Goal: Information Seeking & Learning: Learn about a topic

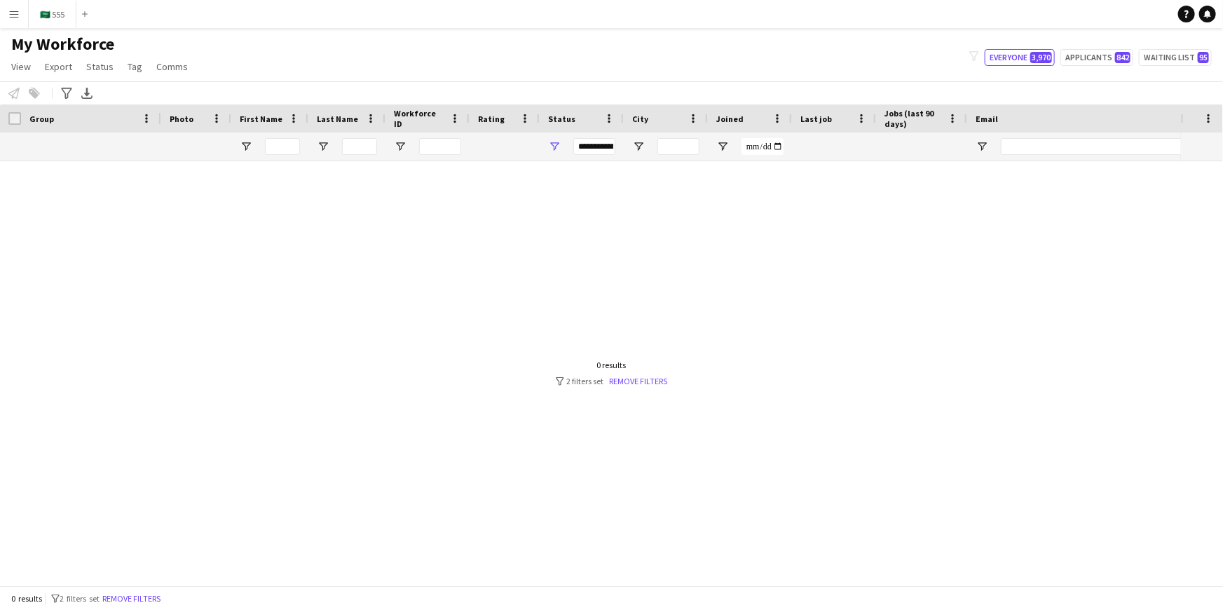
click at [15, 14] on app-icon "Menu" at bounding box center [13, 13] width 11 height 11
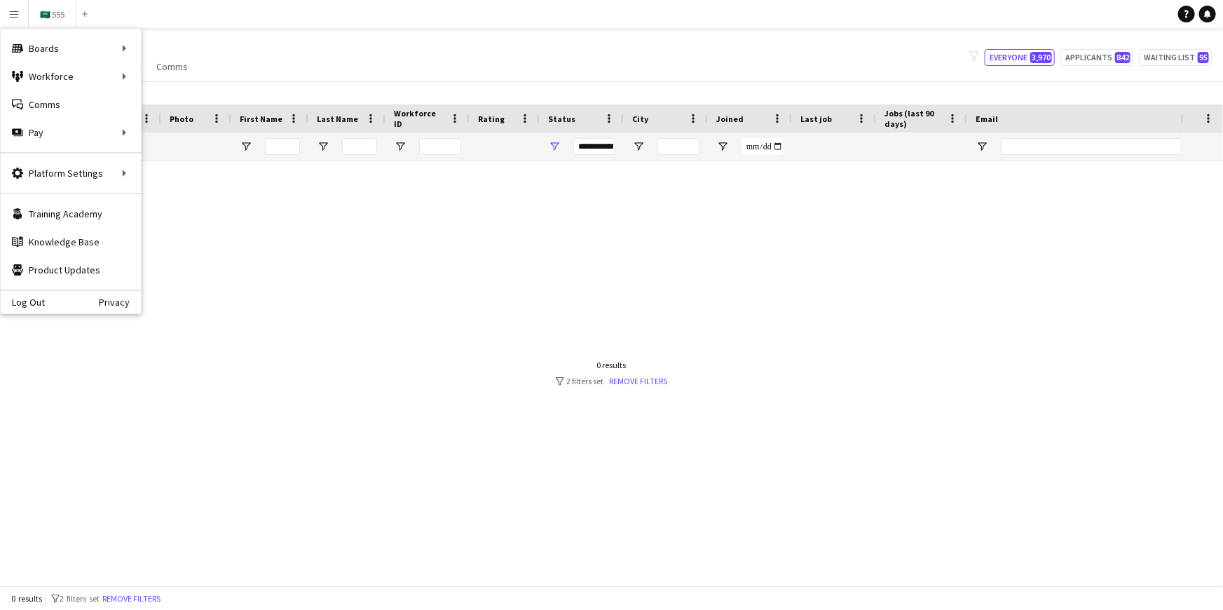
click at [385, 39] on div "My Workforce View Views Default view New view Update view Delete view Edit name…" at bounding box center [611, 58] width 1223 height 48
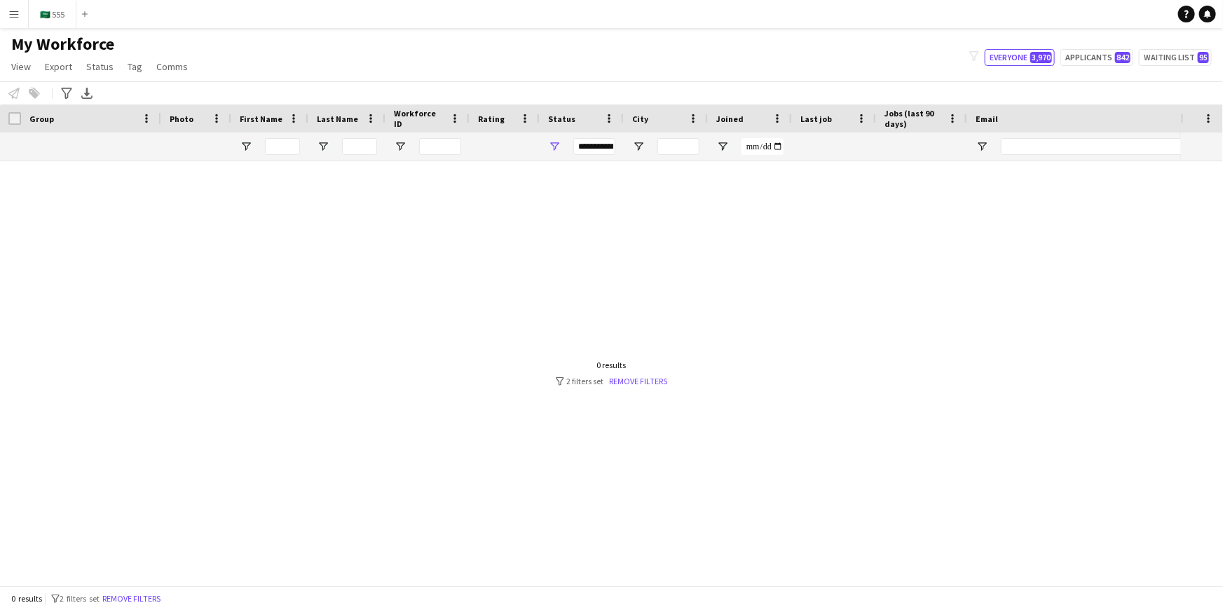
click at [13, 18] on app-icon "Menu" at bounding box center [13, 13] width 11 height 11
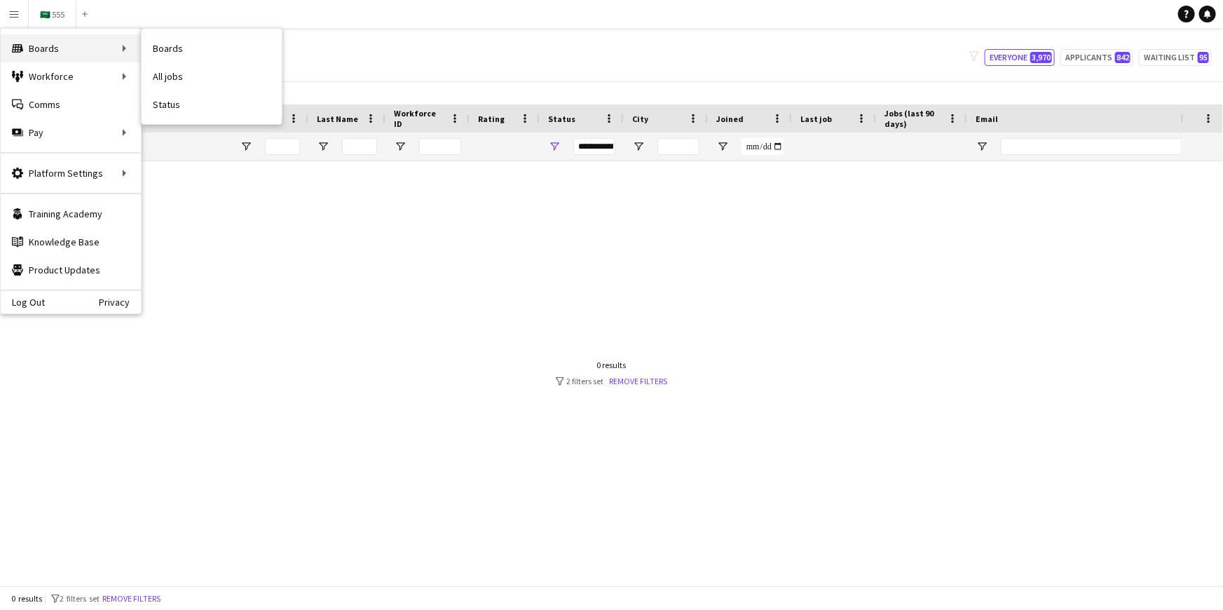
click at [48, 48] on div "Boards Boards" at bounding box center [71, 48] width 140 height 28
click at [171, 41] on link "Boards" at bounding box center [212, 48] width 140 height 28
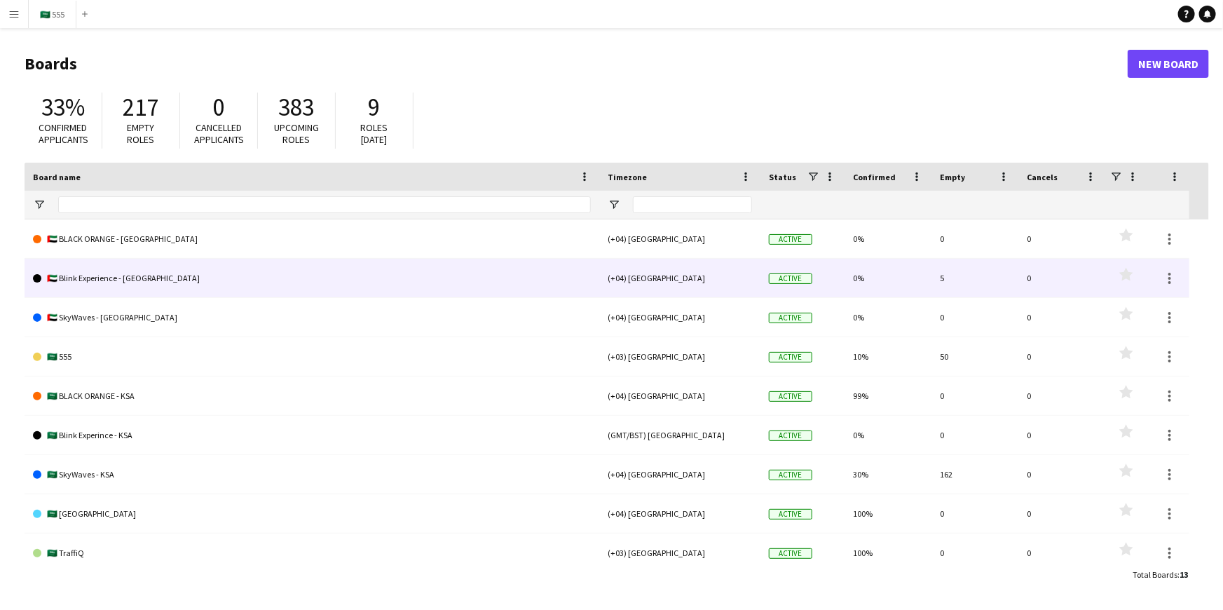
scroll to position [63, 0]
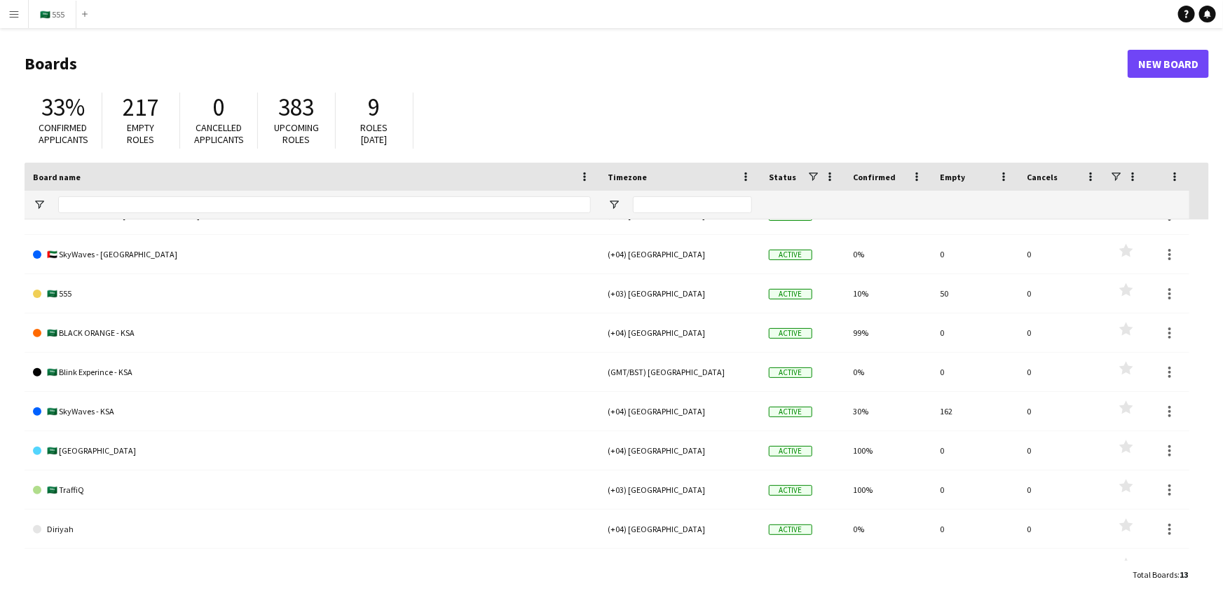
click at [16, 14] on app-icon "Menu" at bounding box center [13, 13] width 11 height 11
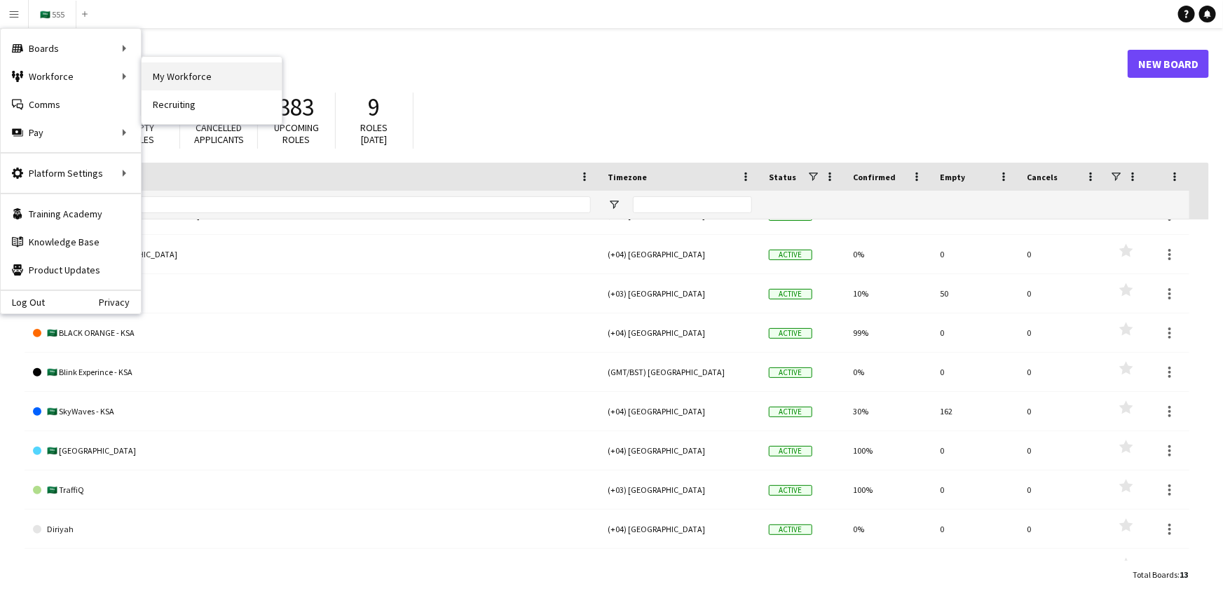
click at [183, 71] on link "My Workforce" at bounding box center [212, 76] width 140 height 28
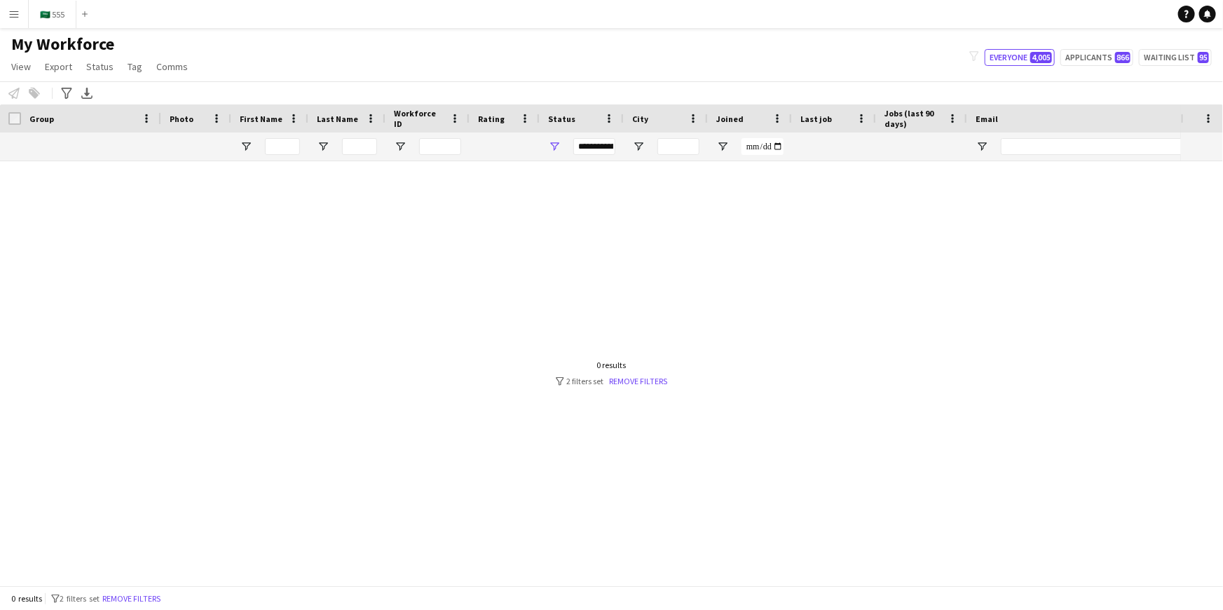
click at [226, 67] on div "My Workforce View Views Default view New view Update view Delete view Edit name…" at bounding box center [611, 58] width 1223 height 48
click at [64, 160] on div "Workforce Details Photo First Name" at bounding box center [829, 132] width 1659 height 57
click at [19, 68] on span "View" at bounding box center [21, 66] width 20 height 13
click at [41, 9] on button "🇸🇦 555 Close" at bounding box center [53, 14] width 48 height 27
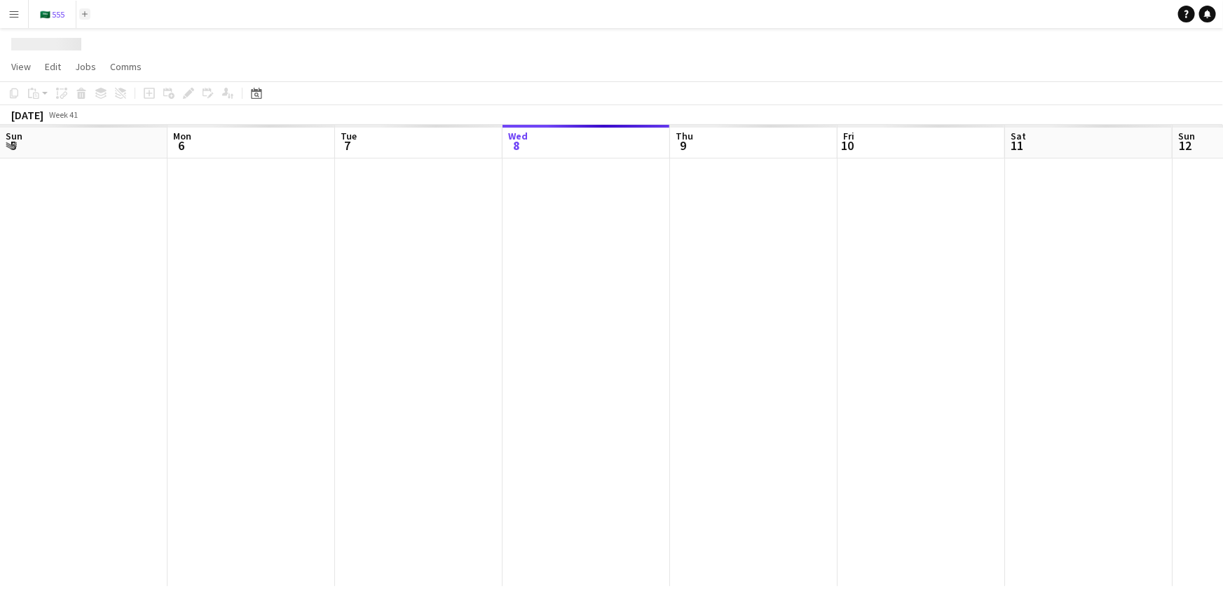
scroll to position [0, 335]
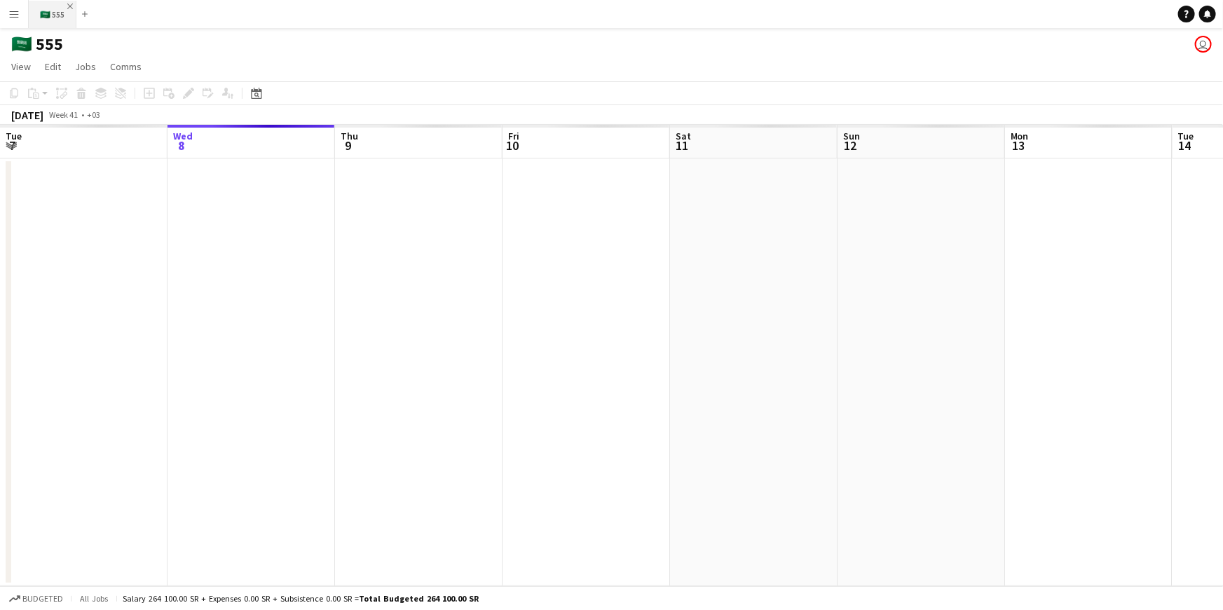
click at [67, 6] on app-icon "Close" at bounding box center [70, 7] width 6 height 6
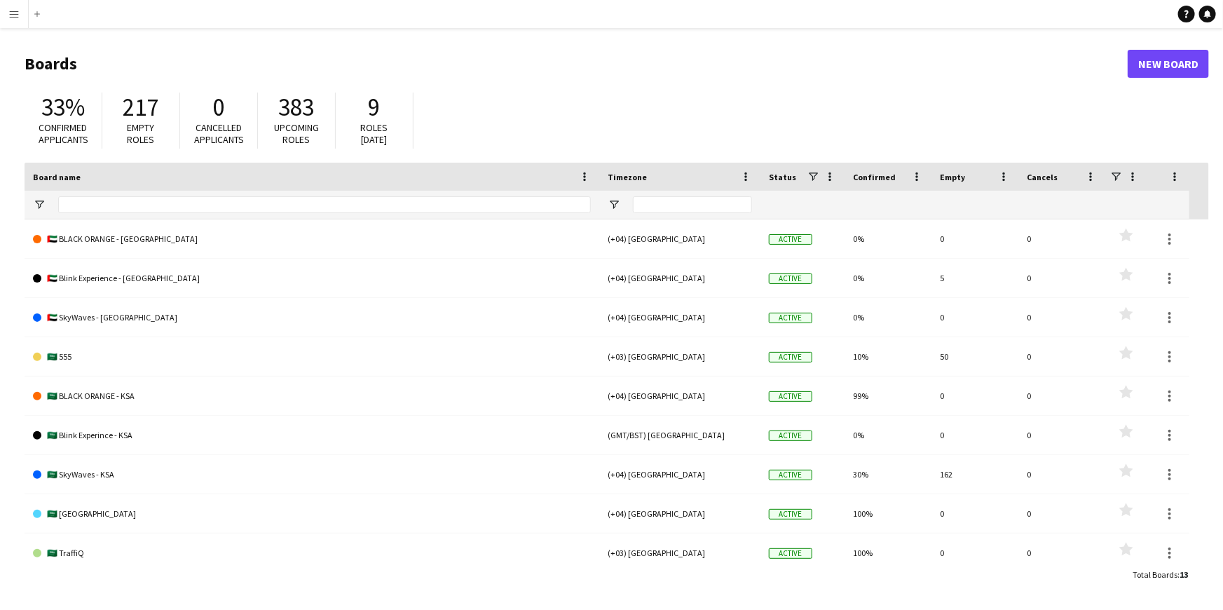
click at [18, 14] on app-icon "Menu" at bounding box center [13, 13] width 11 height 11
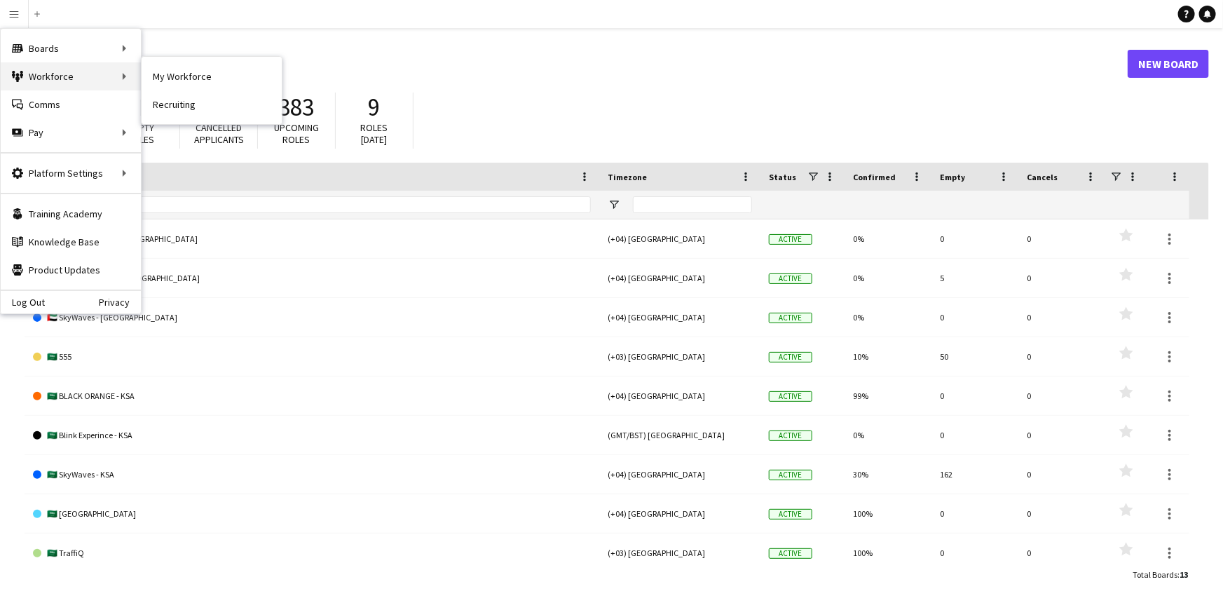
drag, startPoint x: 74, startPoint y: 77, endPoint x: 111, endPoint y: 76, distance: 37.1
click at [74, 77] on div "Workforce Workforce" at bounding box center [71, 76] width 140 height 28
click at [185, 73] on link "My Workforce" at bounding box center [212, 76] width 140 height 28
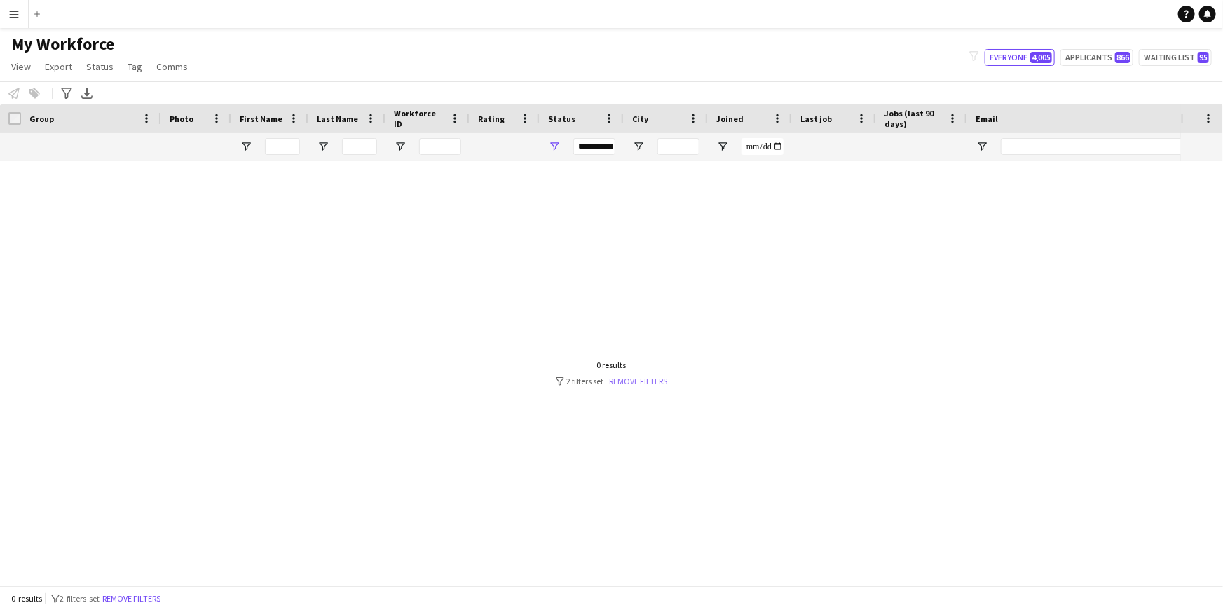
click at [618, 378] on link "Remove filters" at bounding box center [639, 381] width 58 height 11
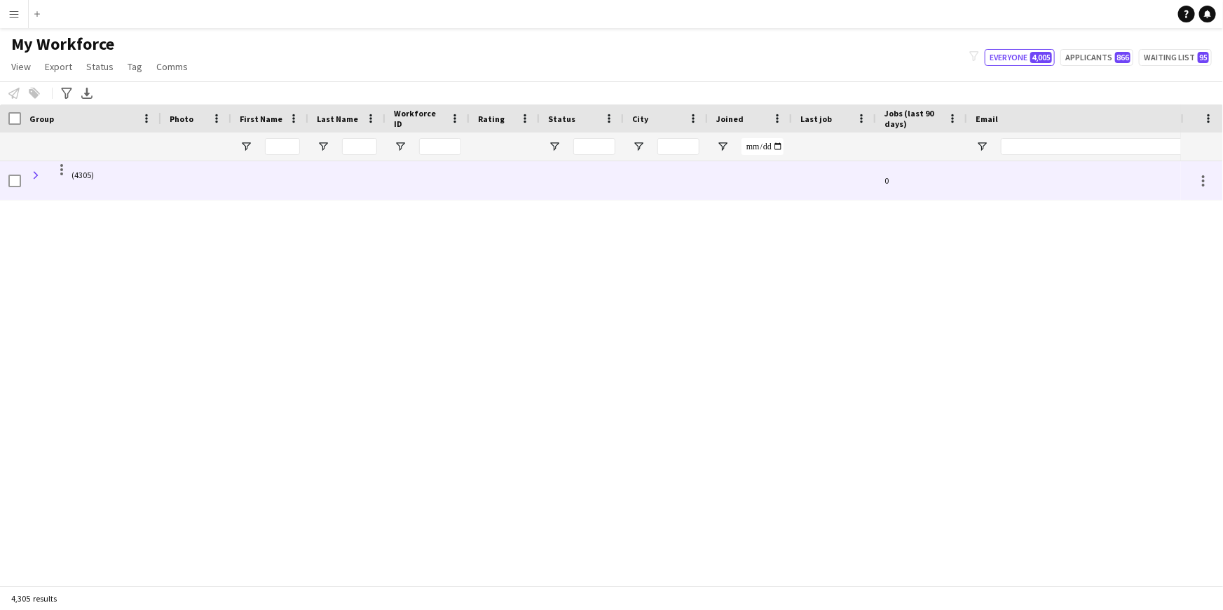
click at [35, 174] on span at bounding box center [35, 175] width 13 height 13
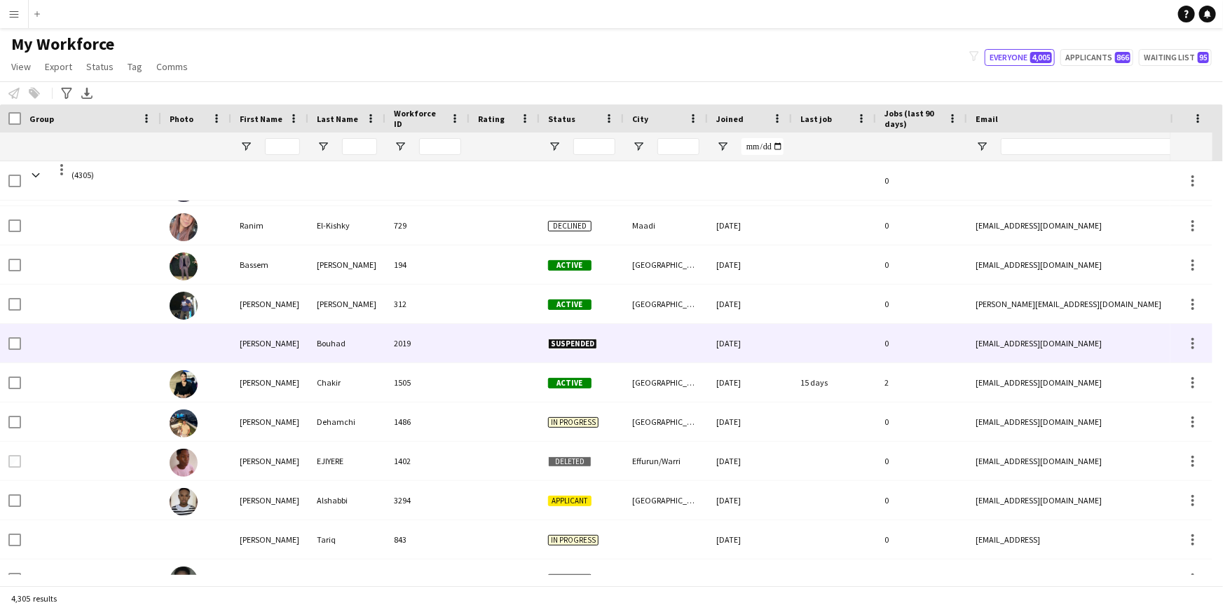
scroll to position [127, 0]
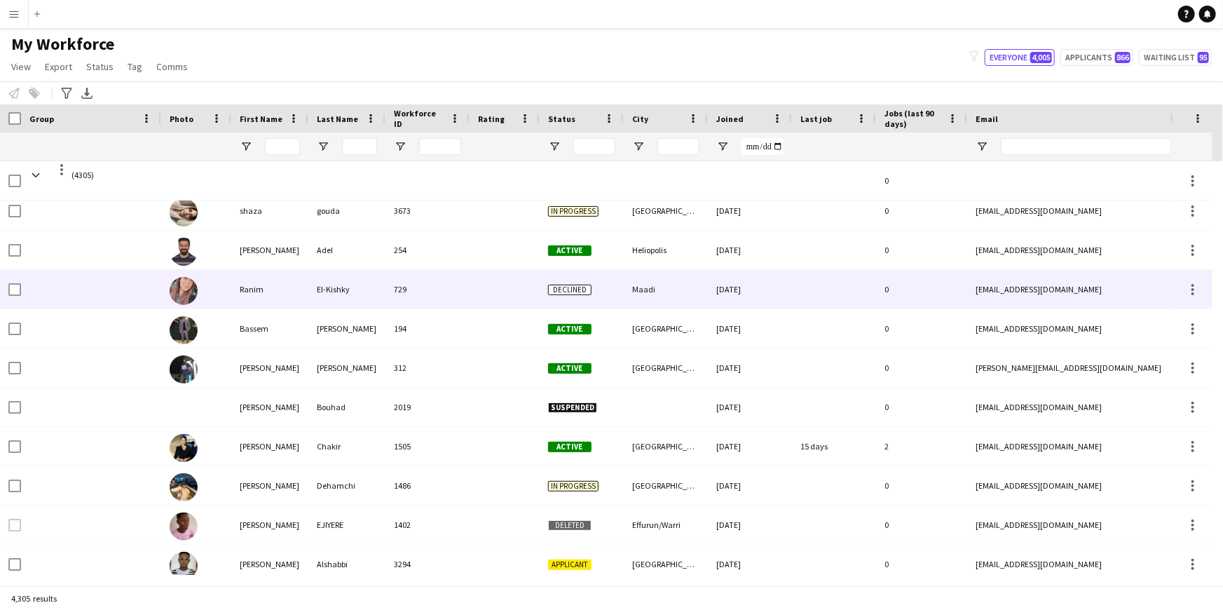
click at [336, 287] on div "El-Kishky" at bounding box center [346, 289] width 77 height 39
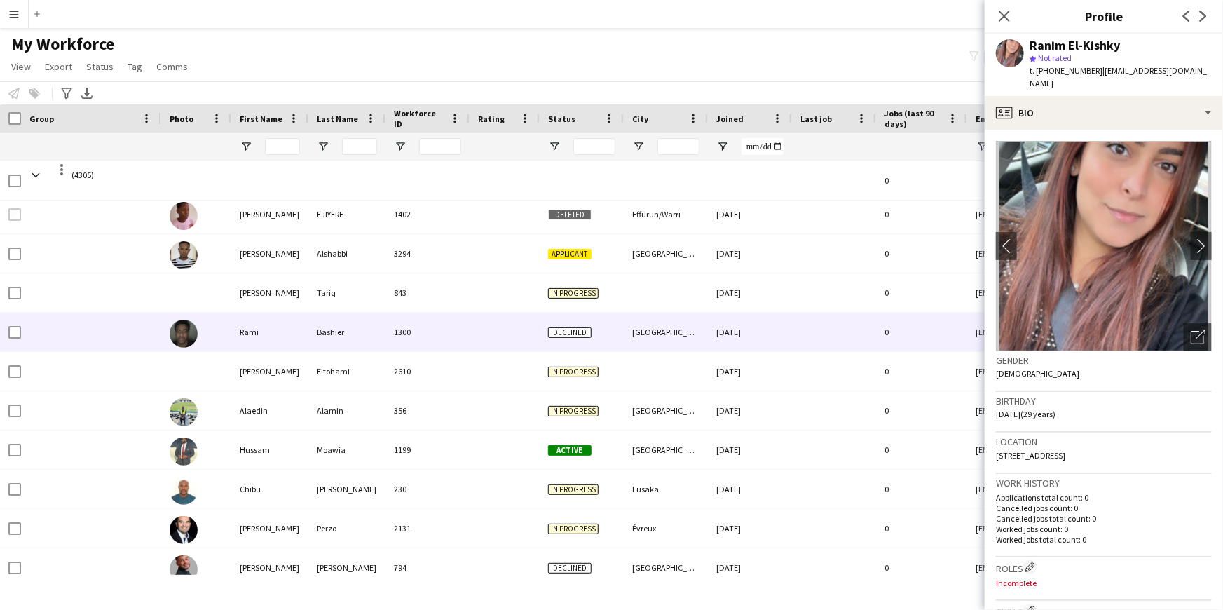
scroll to position [0, 0]
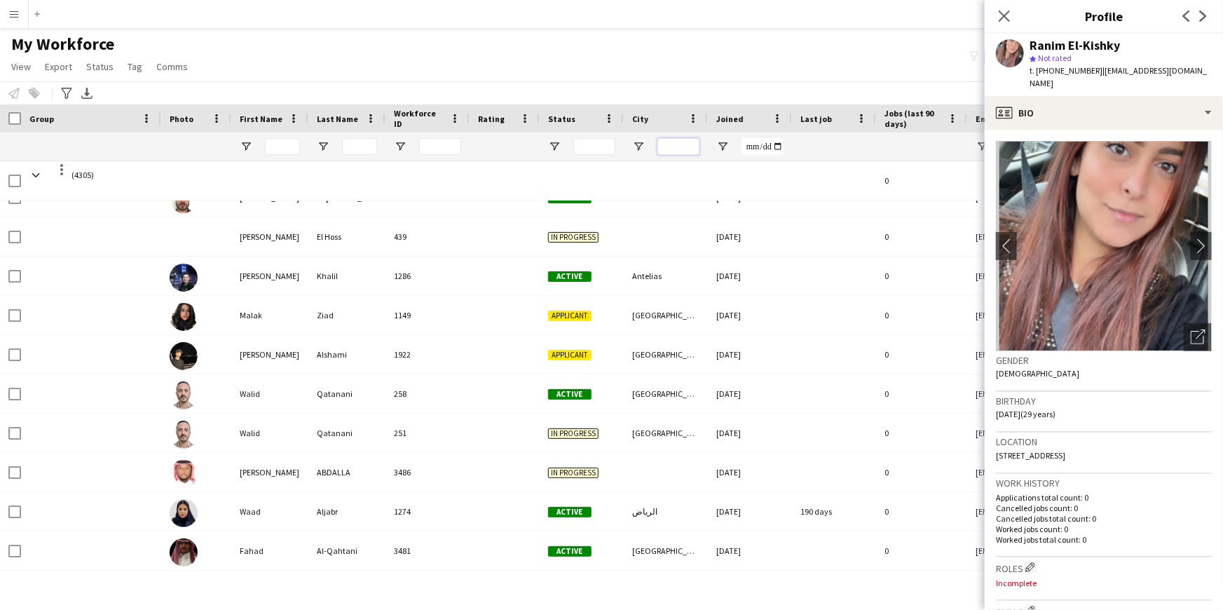
click at [682, 147] on input "City Filter Input" at bounding box center [678, 146] width 42 height 17
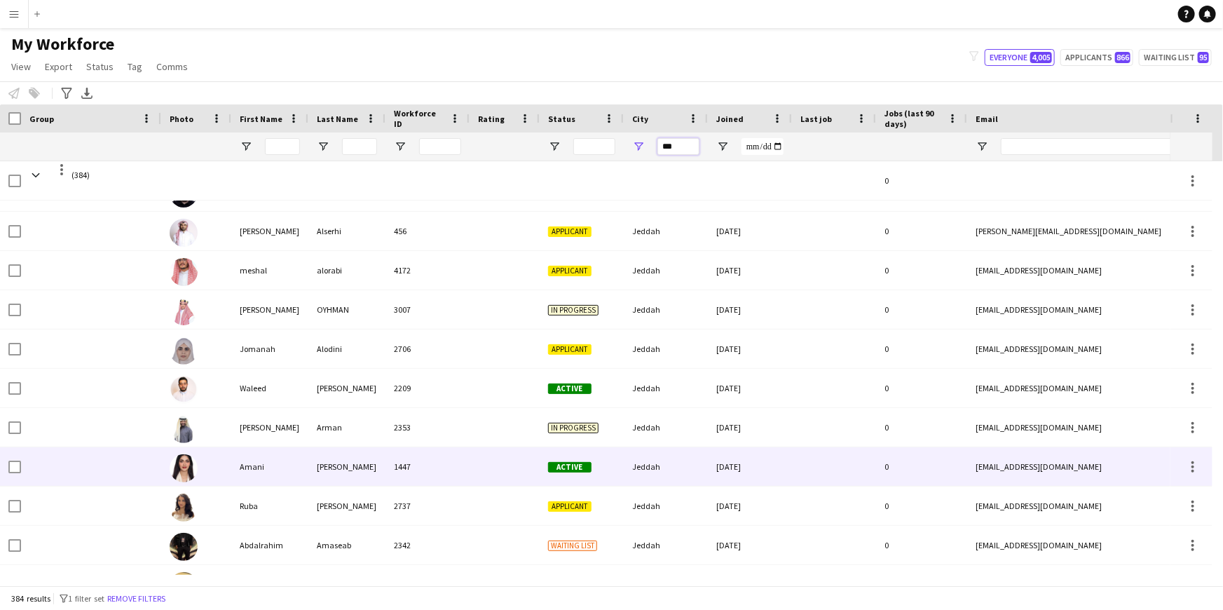
type input "***"
click at [303, 462] on div "Amani" at bounding box center [269, 466] width 77 height 39
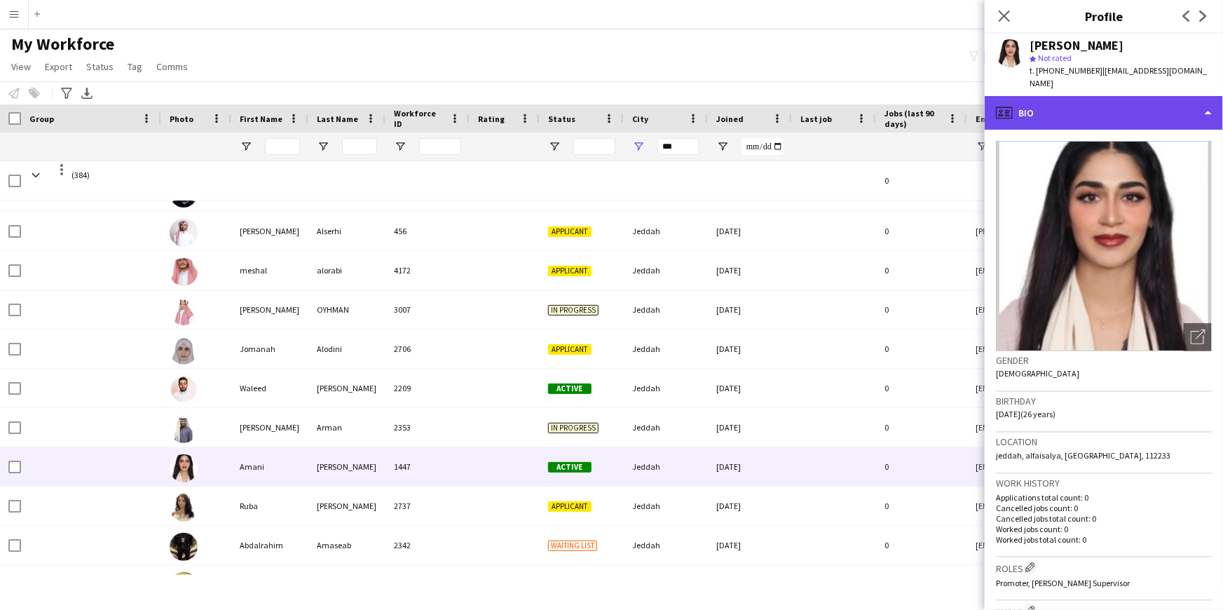
click at [1042, 102] on div "profile Bio" at bounding box center [1103, 113] width 238 height 34
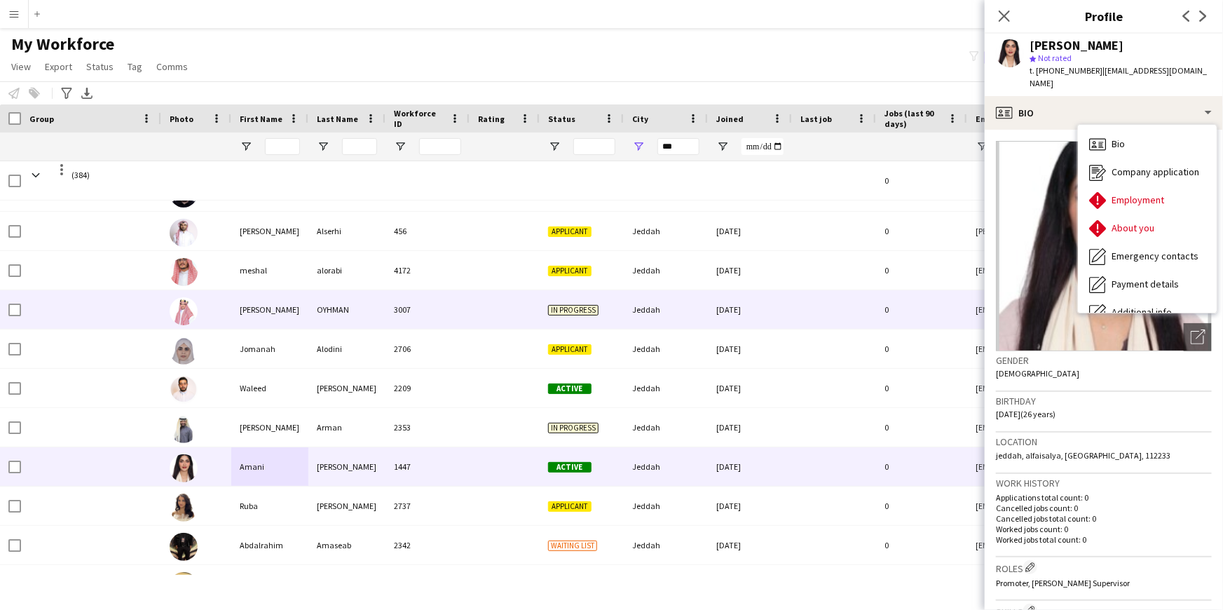
click at [254, 294] on div "[PERSON_NAME]" at bounding box center [269, 309] width 77 height 39
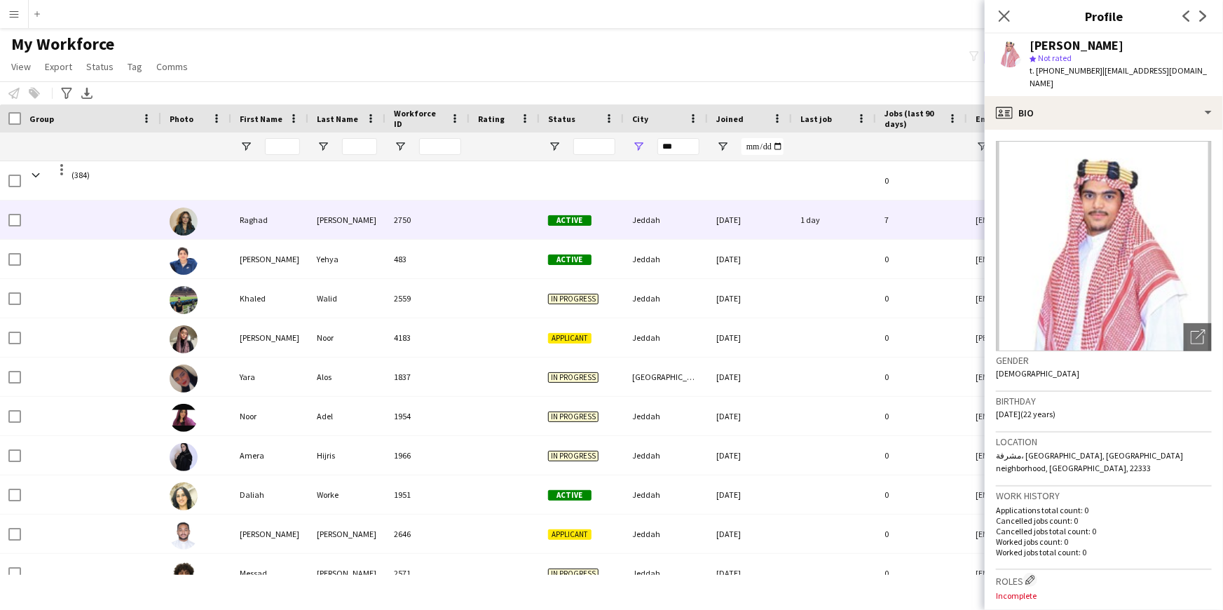
click at [296, 231] on div "Raghad" at bounding box center [269, 219] width 77 height 39
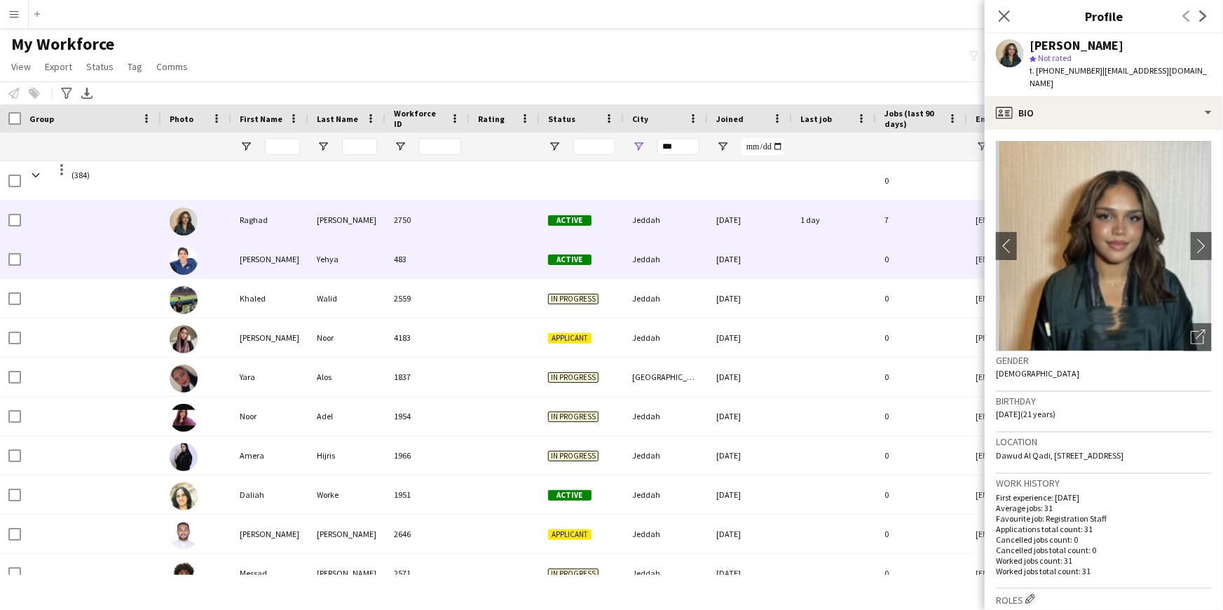
click at [303, 250] on div "[PERSON_NAME]" at bounding box center [269, 259] width 77 height 39
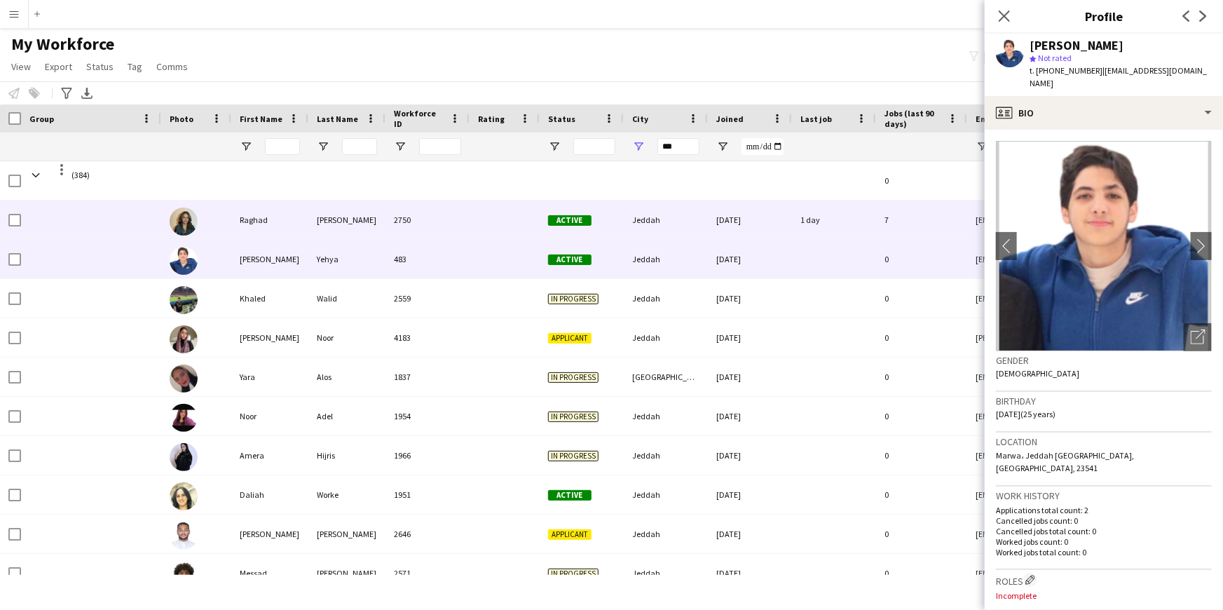
click at [229, 215] on div at bounding box center [196, 219] width 70 height 39
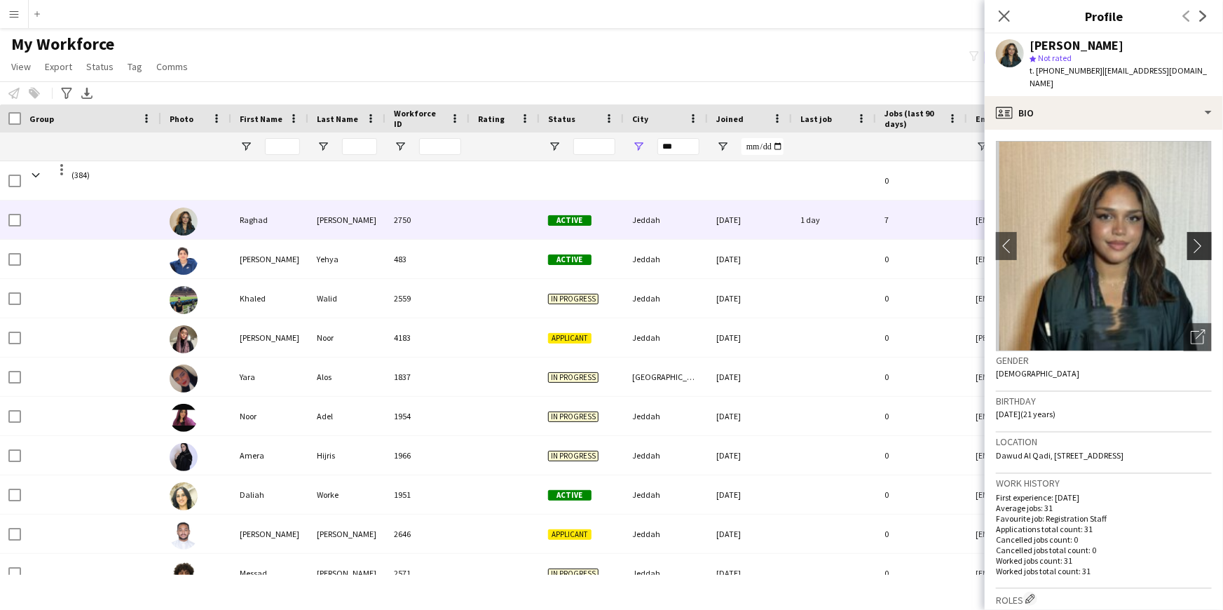
click at [1194, 254] on button "chevron-right" at bounding box center [1201, 246] width 28 height 28
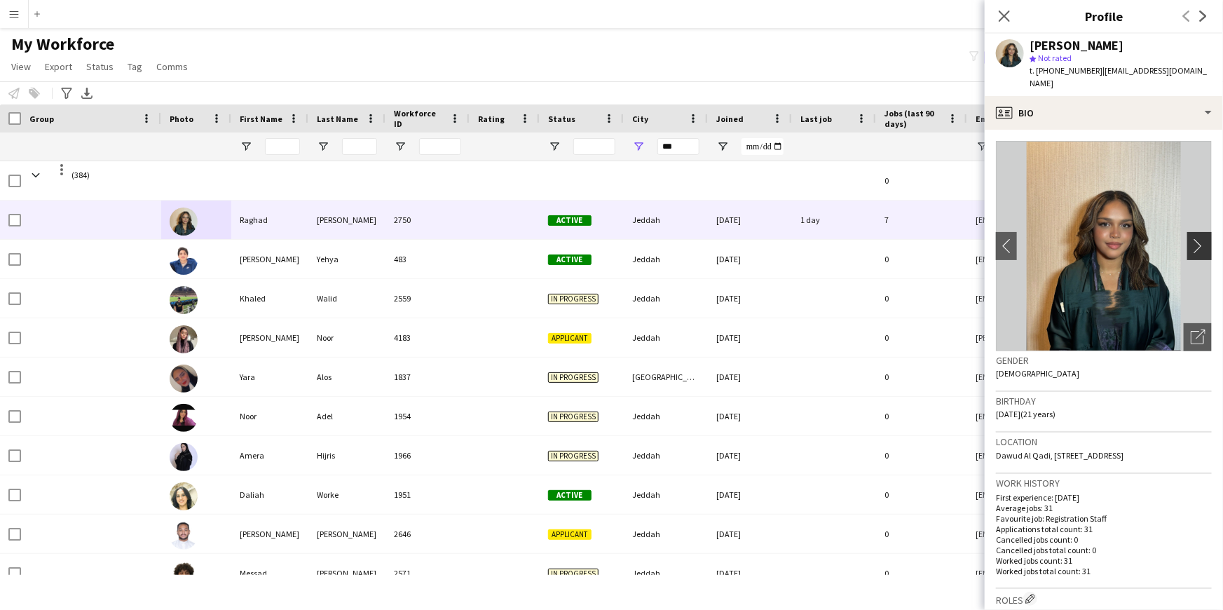
click at [1194, 254] on button "chevron-right" at bounding box center [1201, 246] width 28 height 28
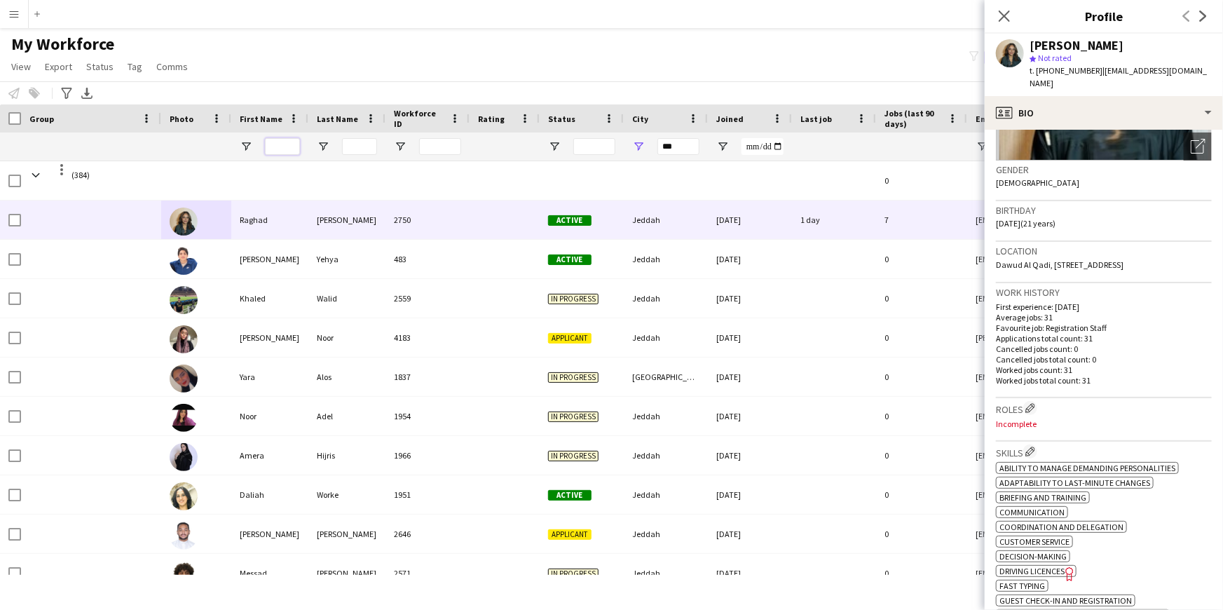
click at [276, 149] on input "First Name Filter Input" at bounding box center [282, 146] width 35 height 17
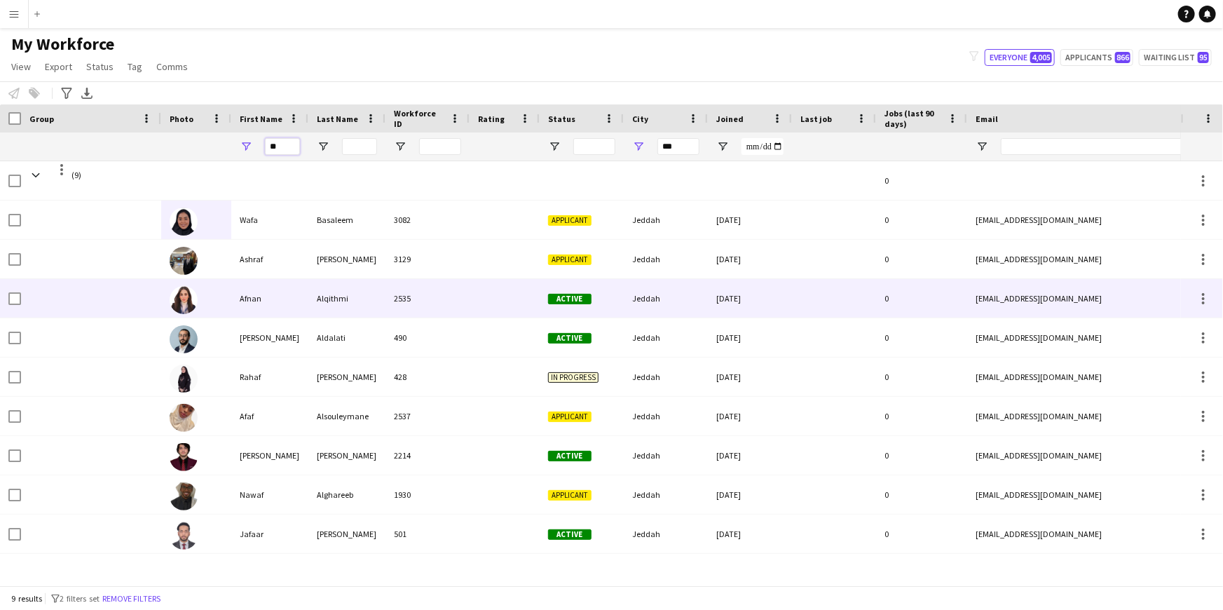
type input "**"
click at [326, 294] on div "Alqithmi" at bounding box center [346, 298] width 77 height 39
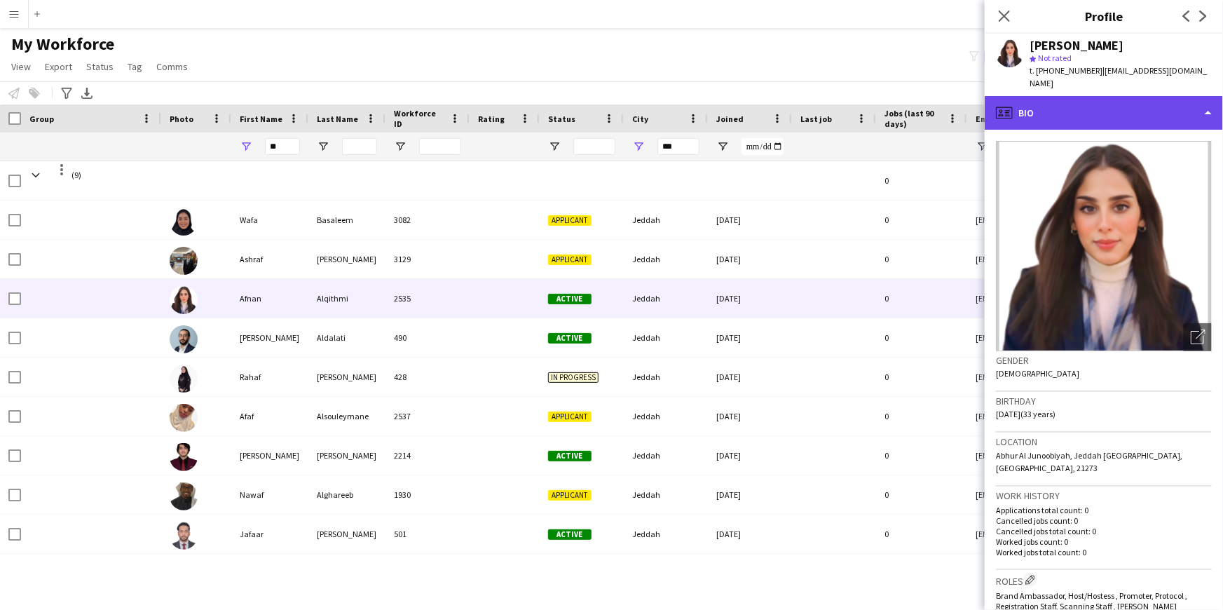
click at [1070, 104] on div "profile Bio" at bounding box center [1103, 113] width 238 height 34
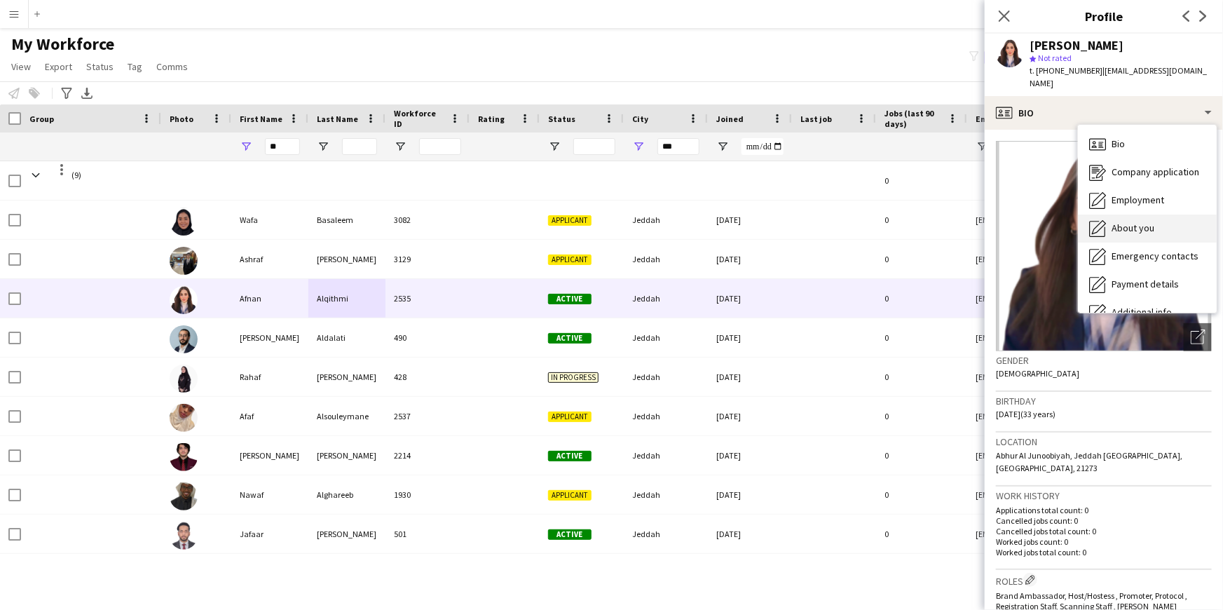
click at [1146, 221] on span "About you" at bounding box center [1132, 227] width 43 height 13
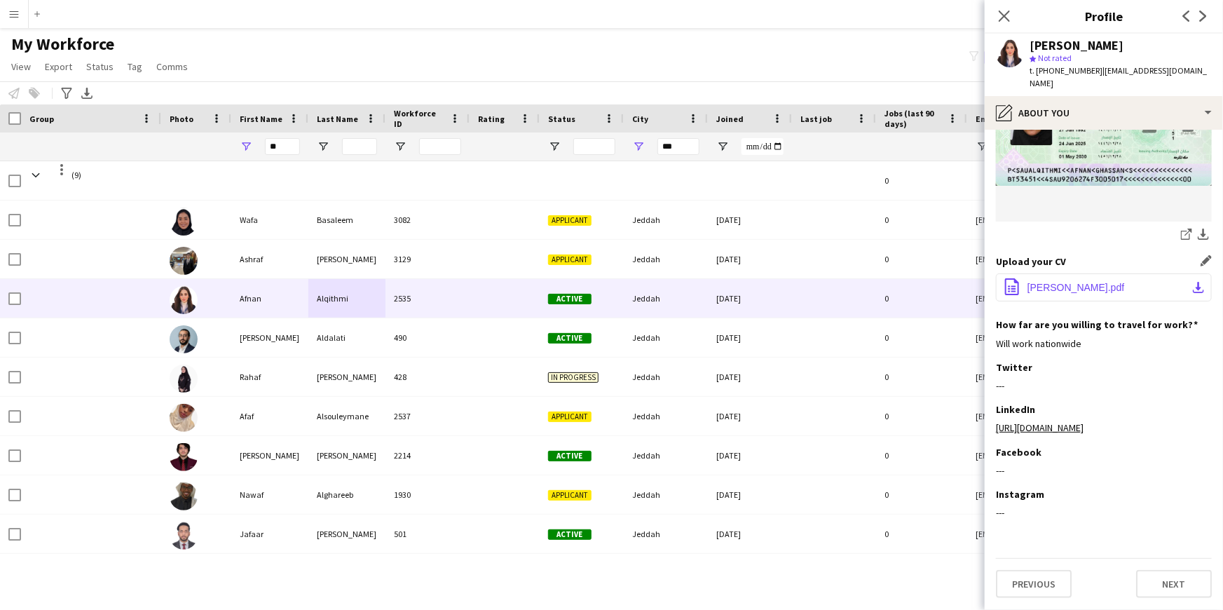
click at [1093, 282] on span "[PERSON_NAME].pdf" at bounding box center [1075, 287] width 97 height 11
click at [1200, 361] on app-icon "Edit this field" at bounding box center [1205, 366] width 11 height 11
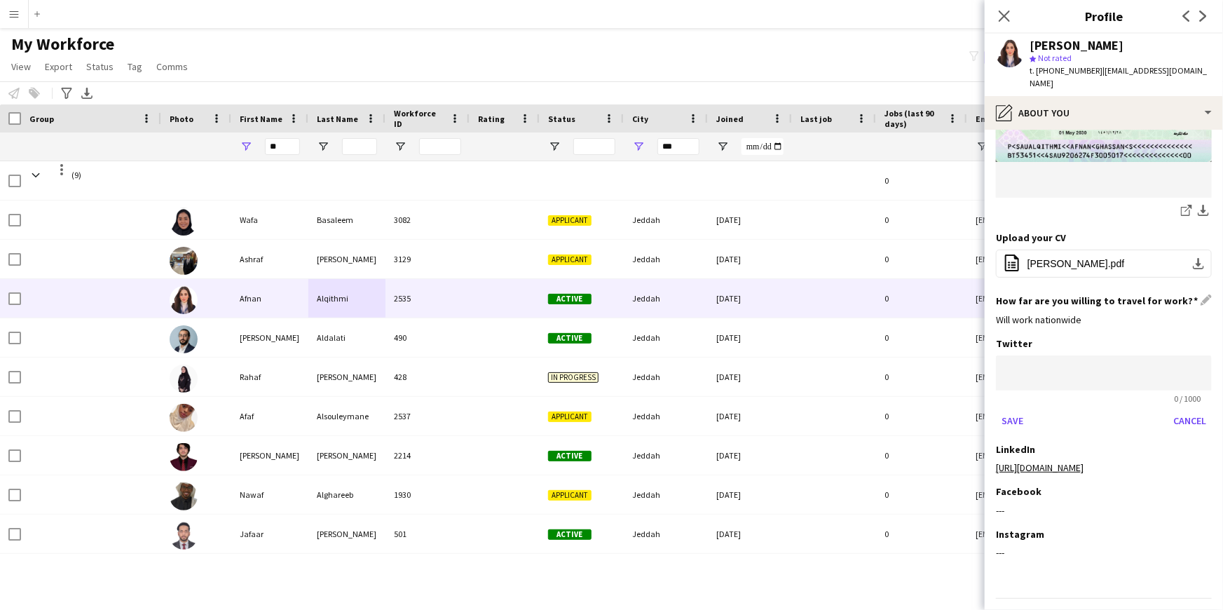
click at [1167, 317] on div "How far are you willing to travel for work? Edit this field Will work nationwide" at bounding box center [1104, 315] width 216 height 42
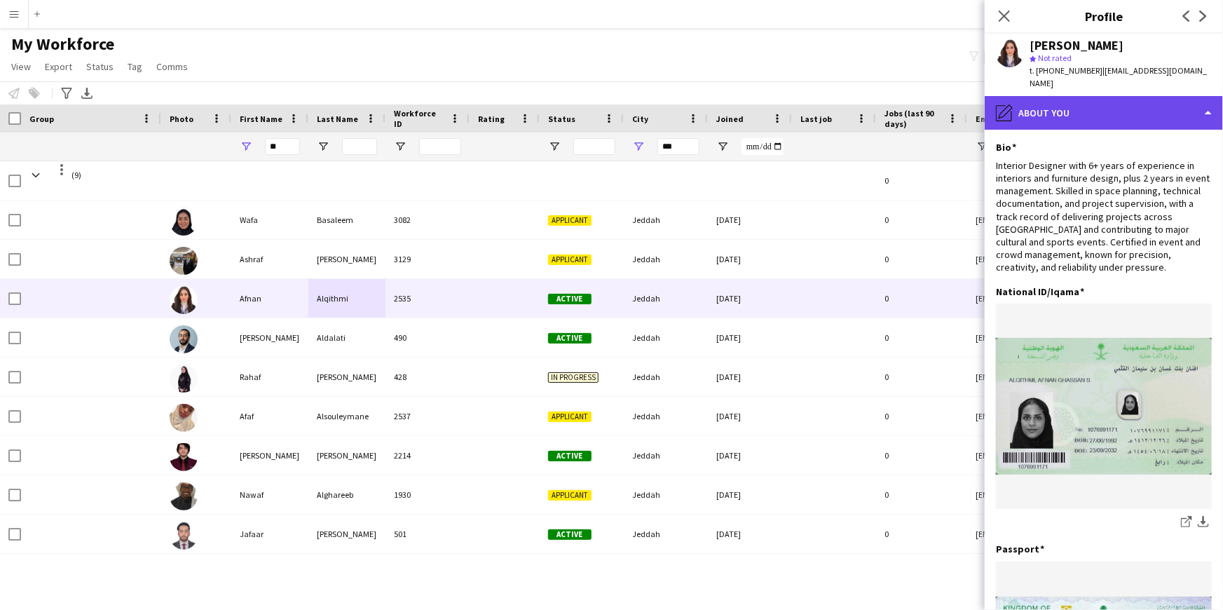
click at [1206, 97] on div "pencil4 About you" at bounding box center [1103, 113] width 238 height 34
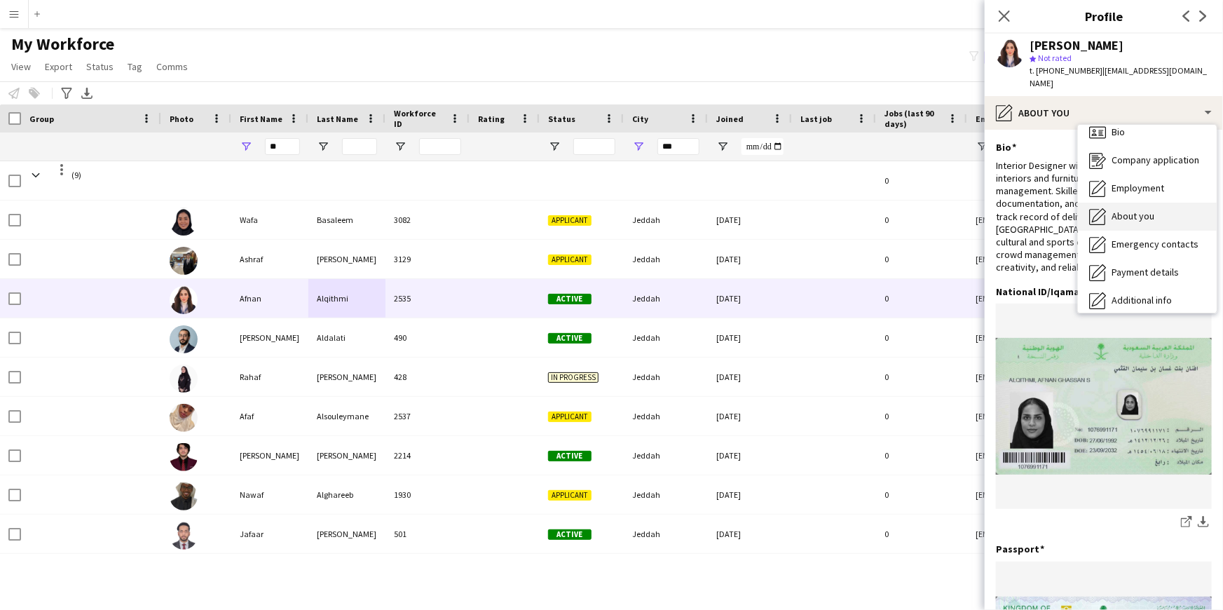
click at [1141, 209] on span "About you" at bounding box center [1132, 215] width 43 height 13
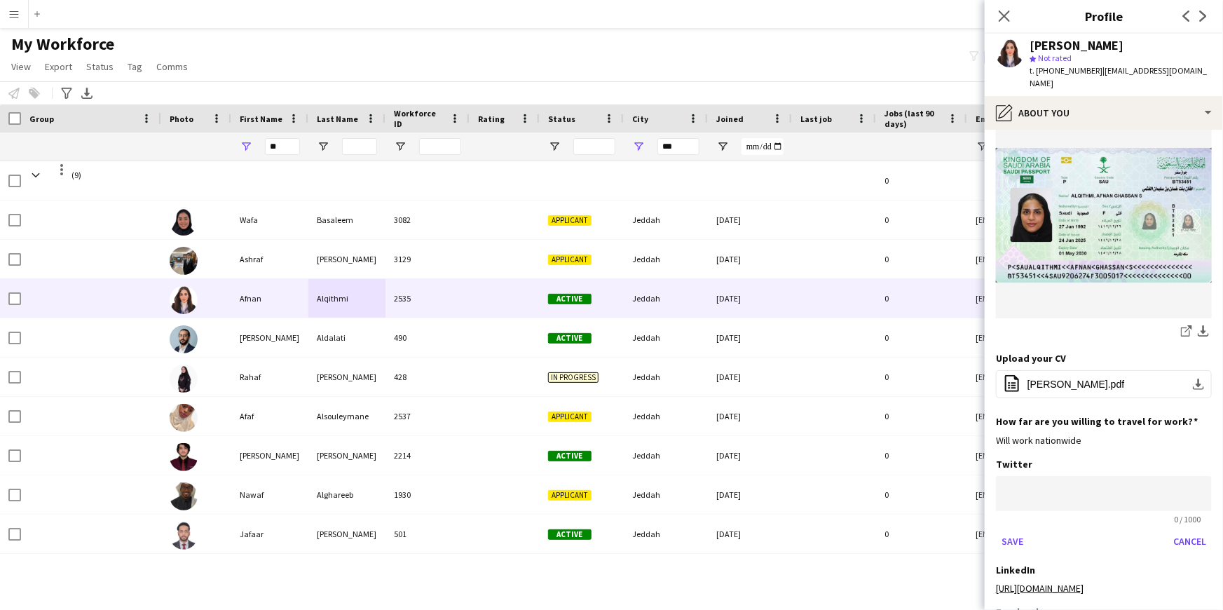
scroll to position [446, 0]
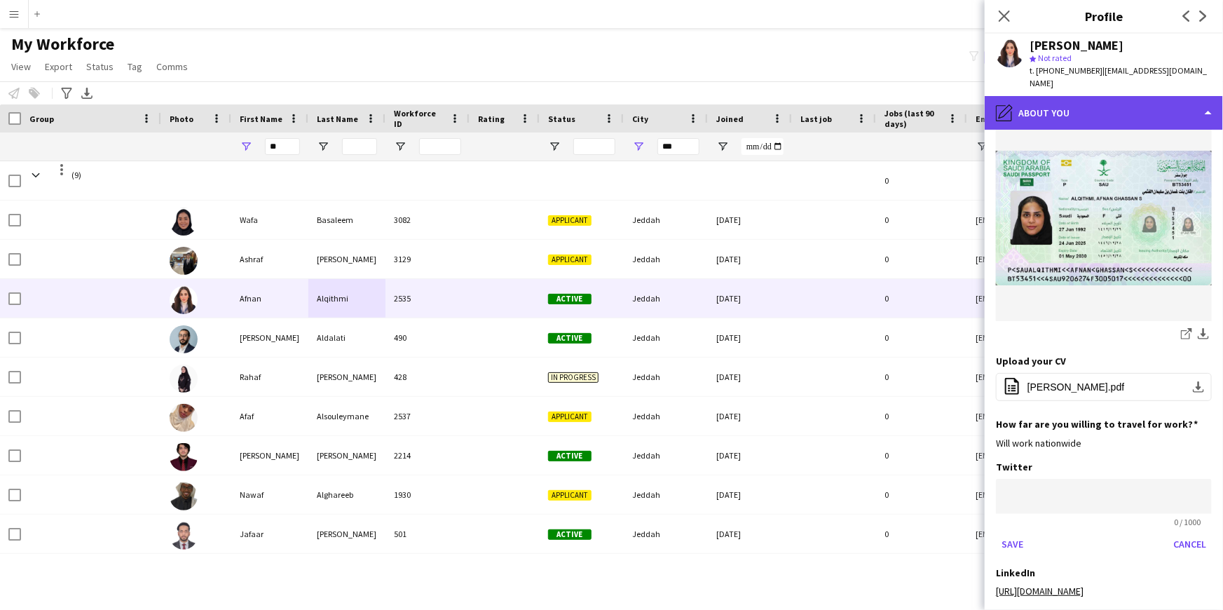
click at [1054, 104] on div "pencil4 About you" at bounding box center [1103, 113] width 238 height 34
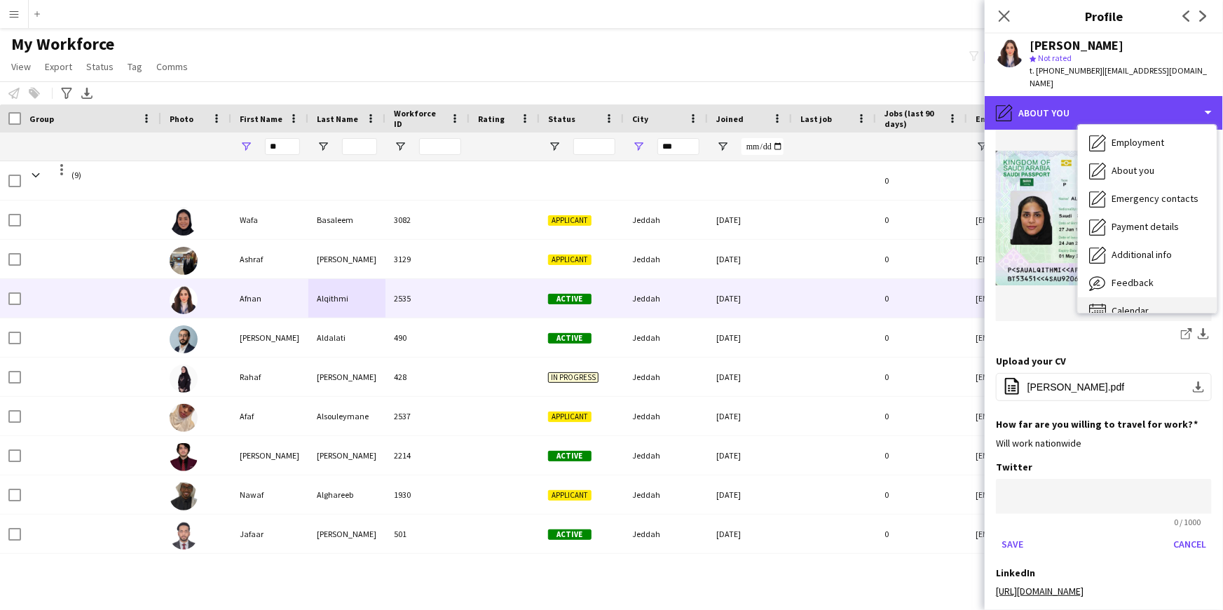
scroll to position [75, 0]
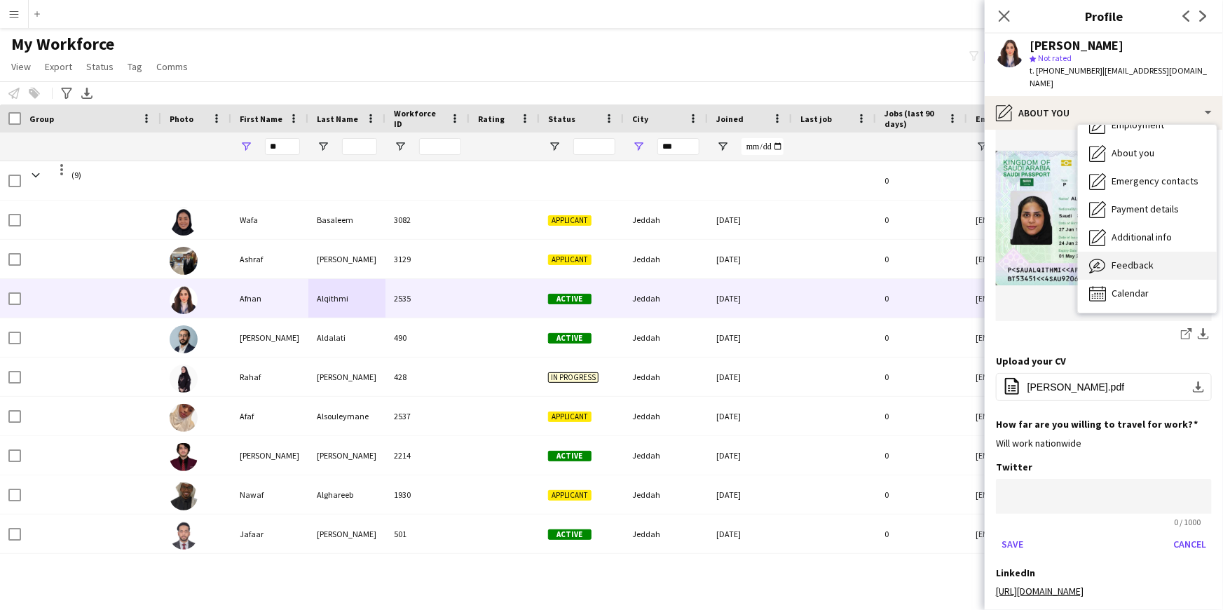
click at [1124, 252] on div "Feedback Feedback" at bounding box center [1147, 266] width 139 height 28
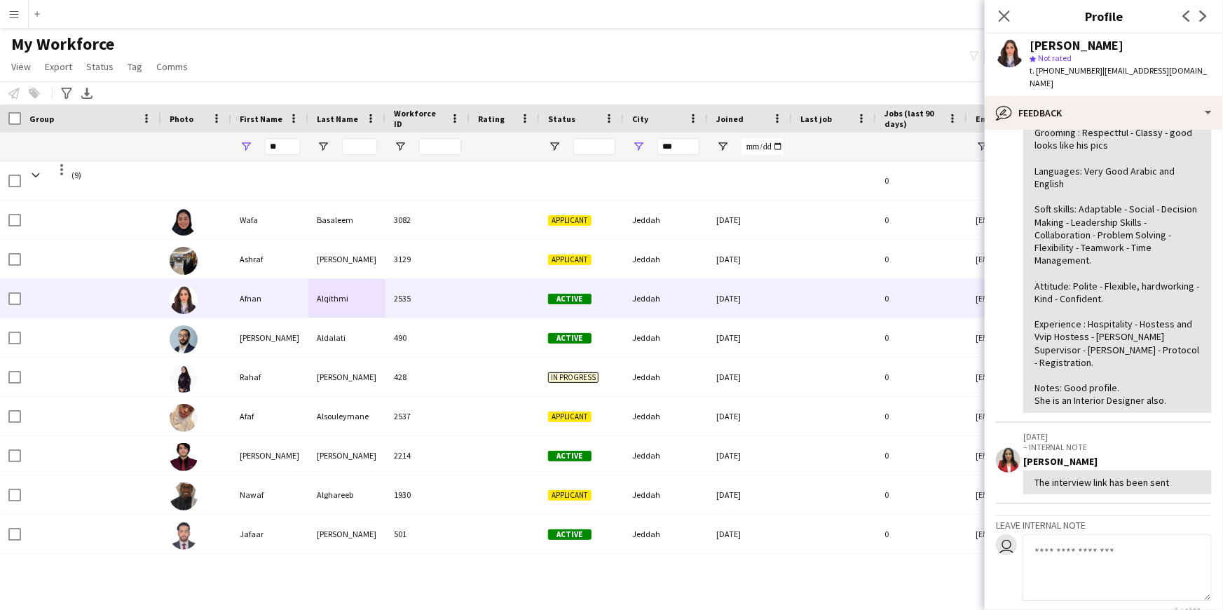
scroll to position [264, 0]
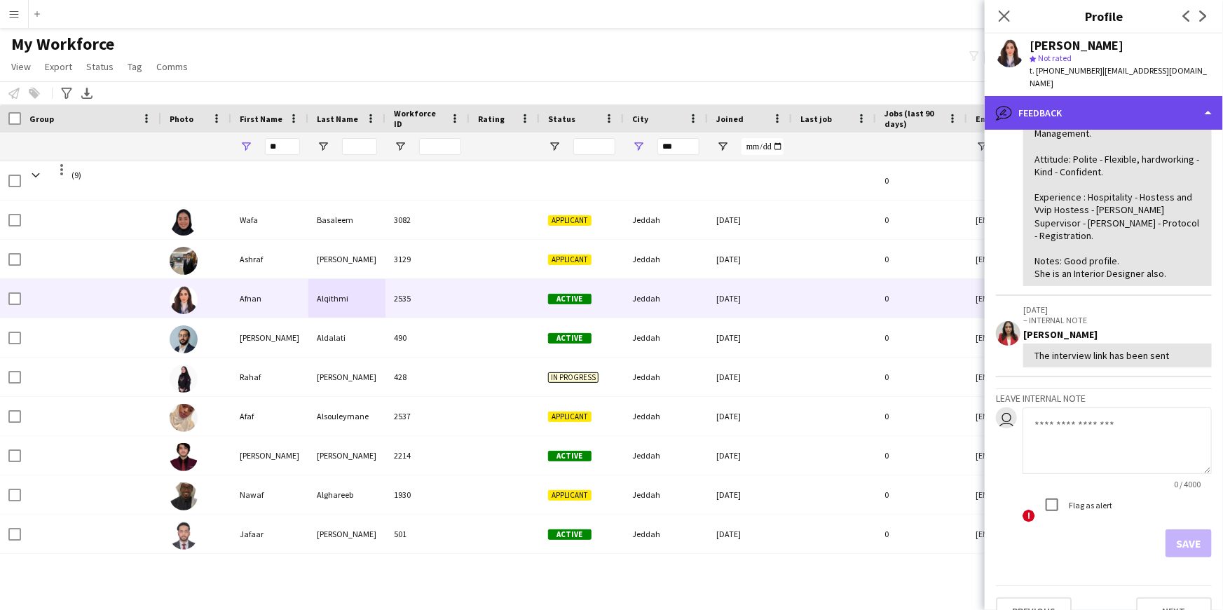
click at [1139, 96] on div "bubble-pencil Feedback" at bounding box center [1103, 113] width 238 height 34
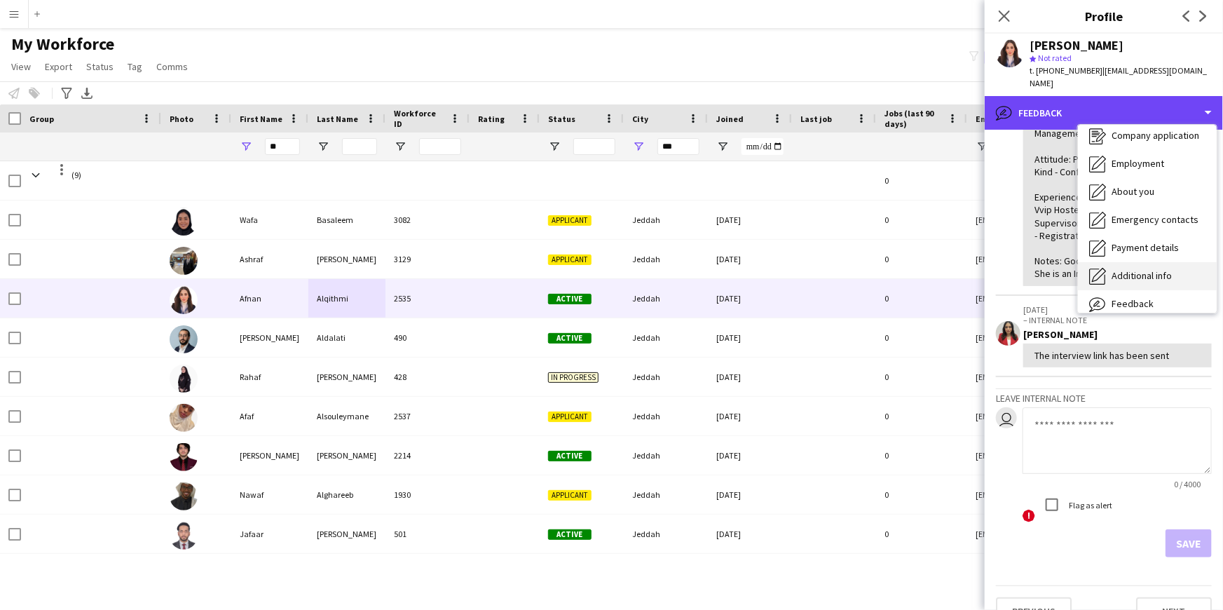
scroll to position [0, 0]
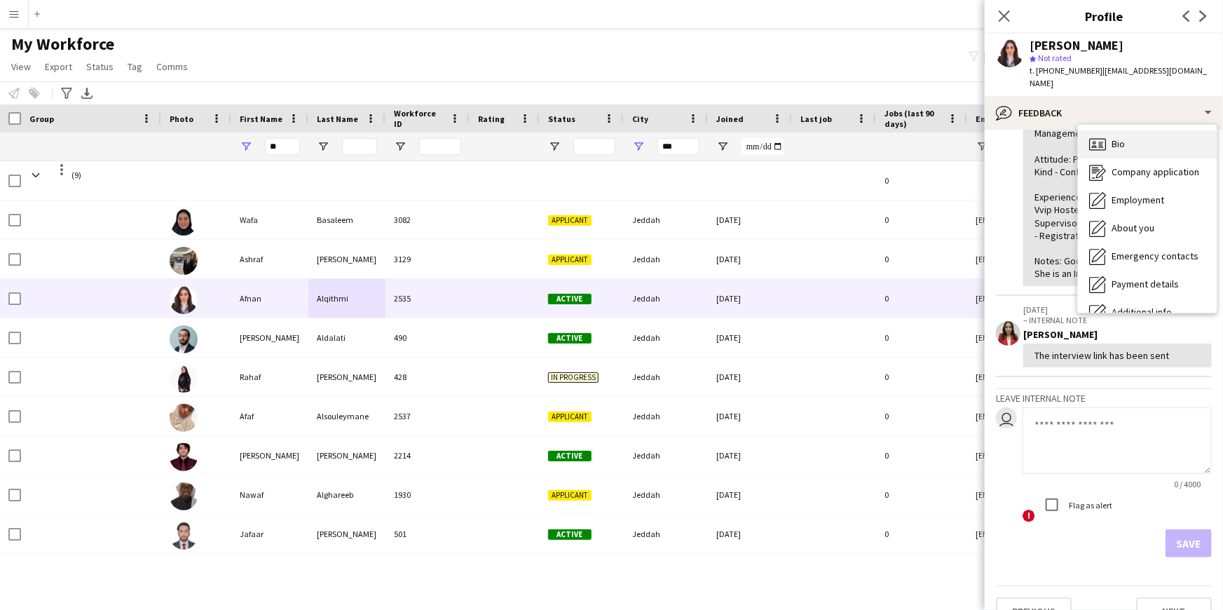
click at [1132, 131] on div "Bio Bio" at bounding box center [1147, 144] width 139 height 28
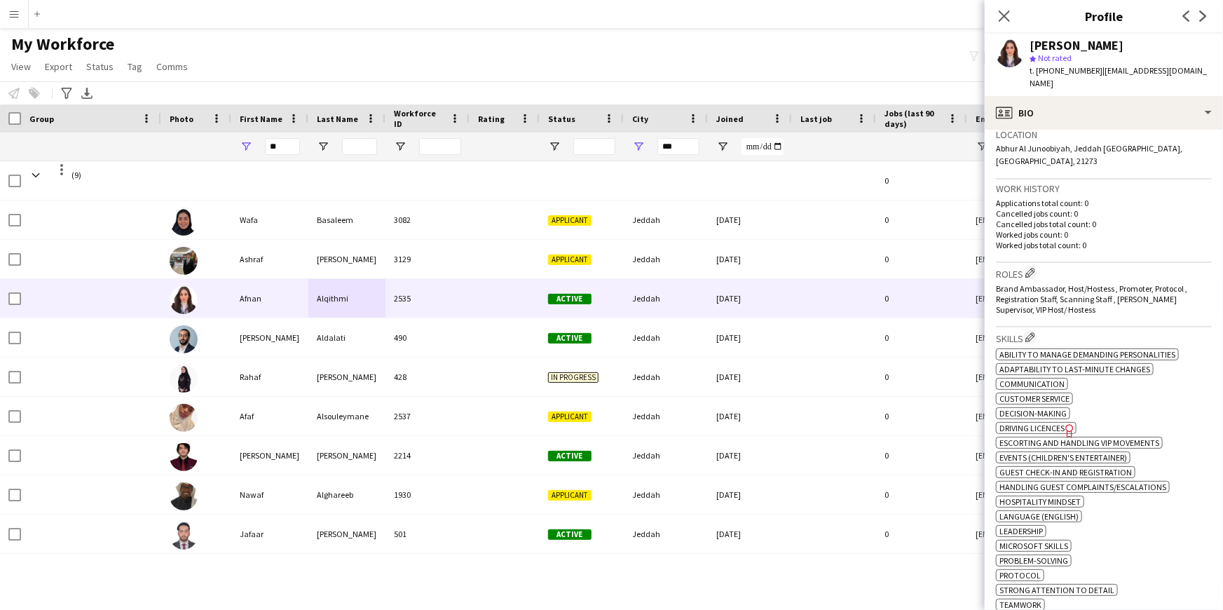
scroll to position [329, 0]
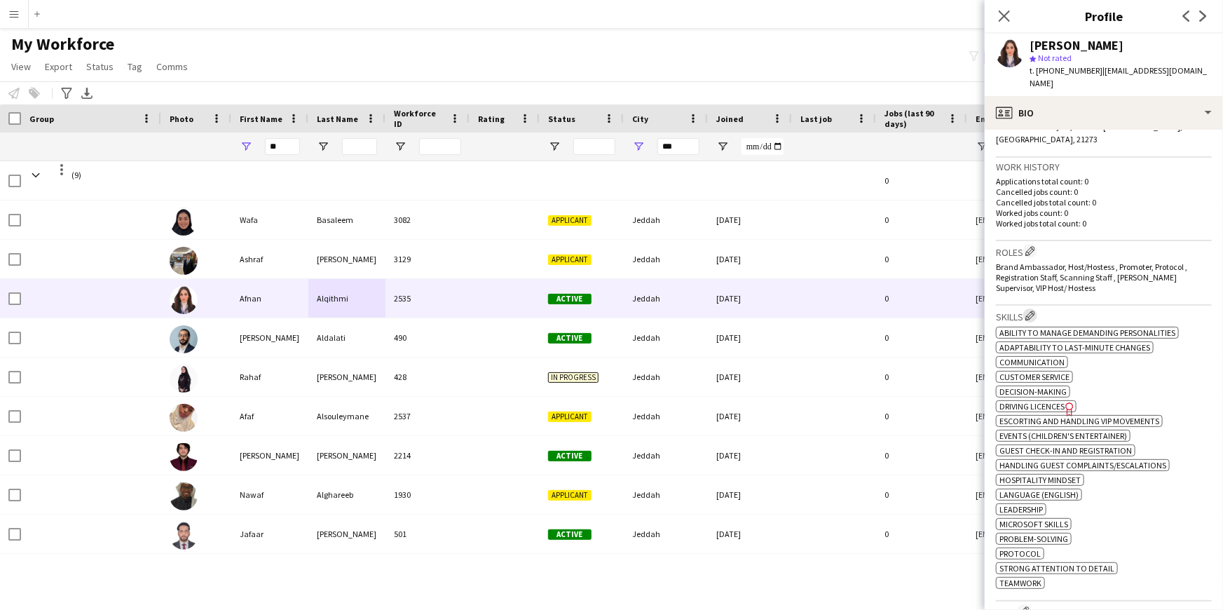
click at [1035, 310] on app-icon "Edit crew company skills" at bounding box center [1030, 315] width 10 height 10
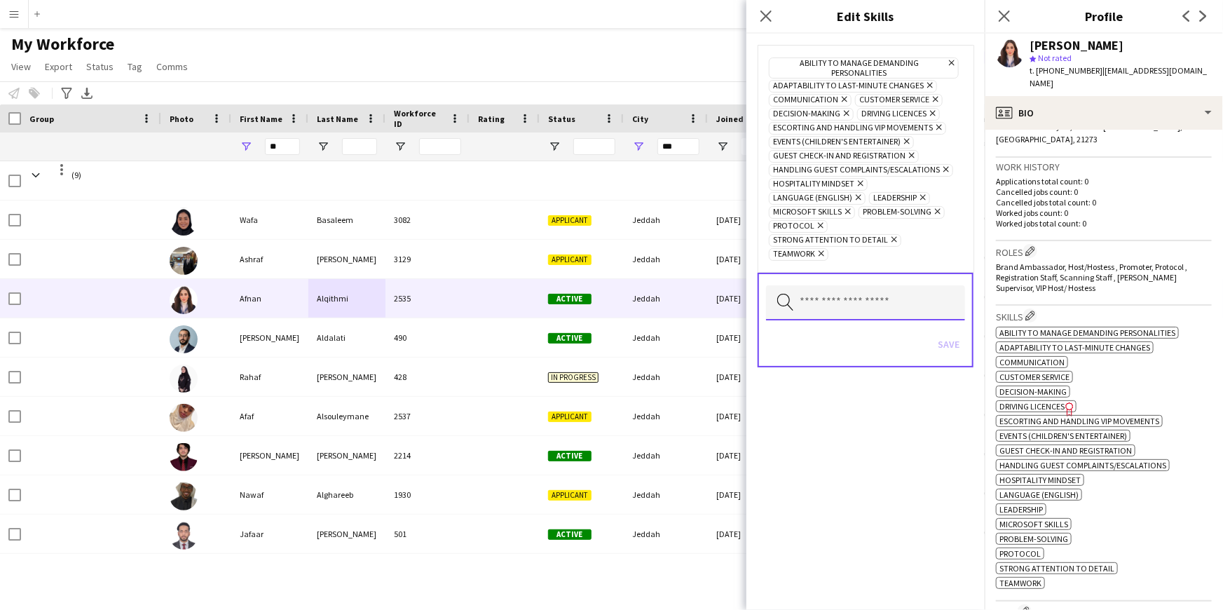
click at [822, 291] on input "text" at bounding box center [865, 302] width 199 height 35
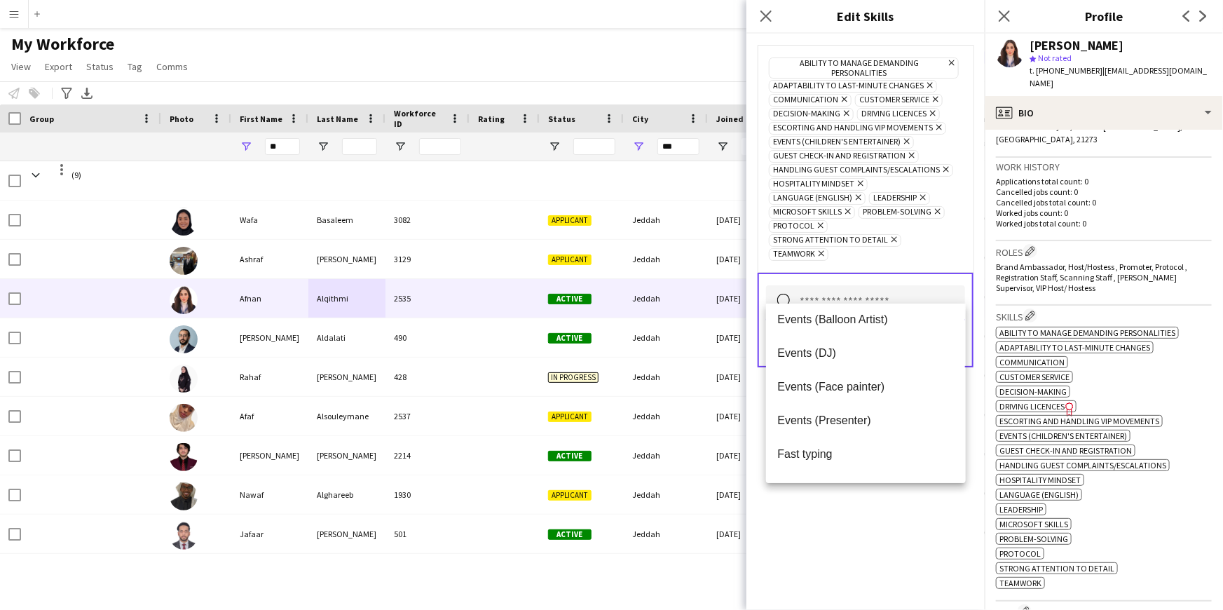
scroll to position [237, 0]
click at [848, 285] on input "text" at bounding box center [865, 302] width 199 height 35
click at [894, 515] on div "Ability to manage demanding personalities Remove Adaptability to last-minute ch…" at bounding box center [865, 322] width 238 height 576
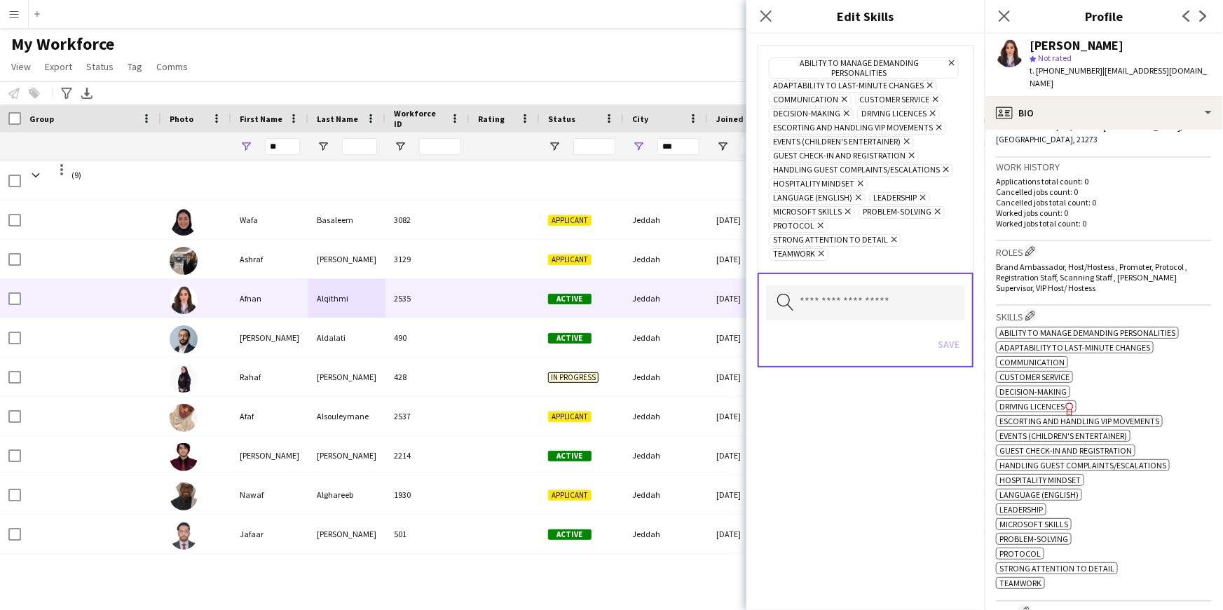
click at [900, 417] on div "Ability to manage demanding personalities Remove Adaptability to last-minute ch…" at bounding box center [865, 322] width 238 height 576
click at [923, 465] on div "Ability to manage demanding personalities Remove Adaptability to last-minute ch…" at bounding box center [865, 322] width 238 height 576
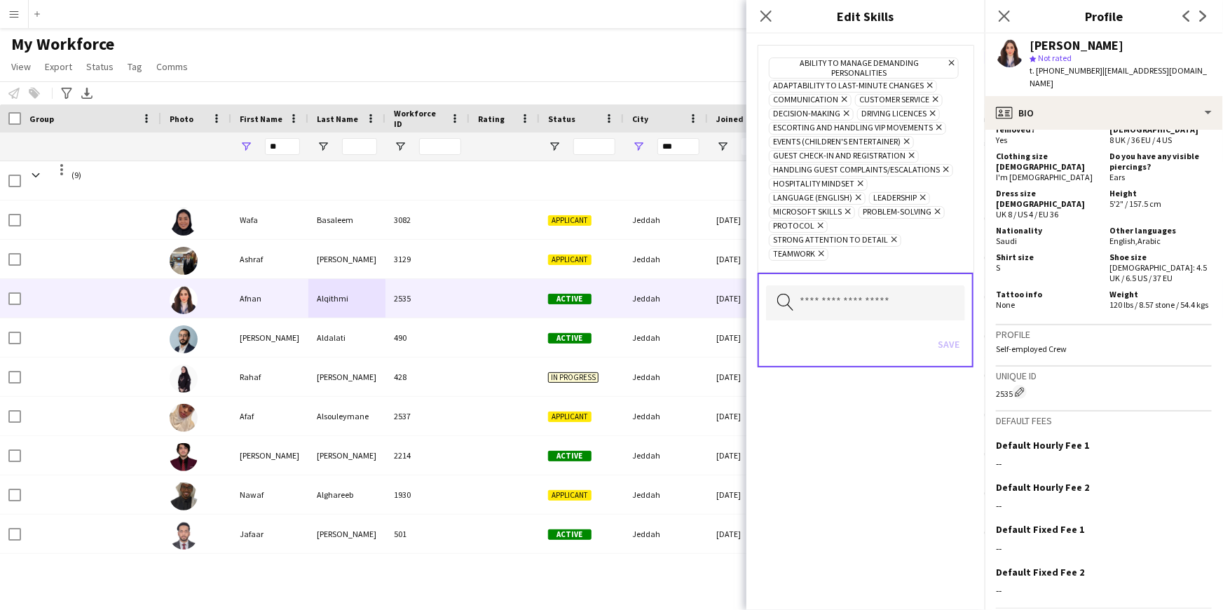
scroll to position [965, 0]
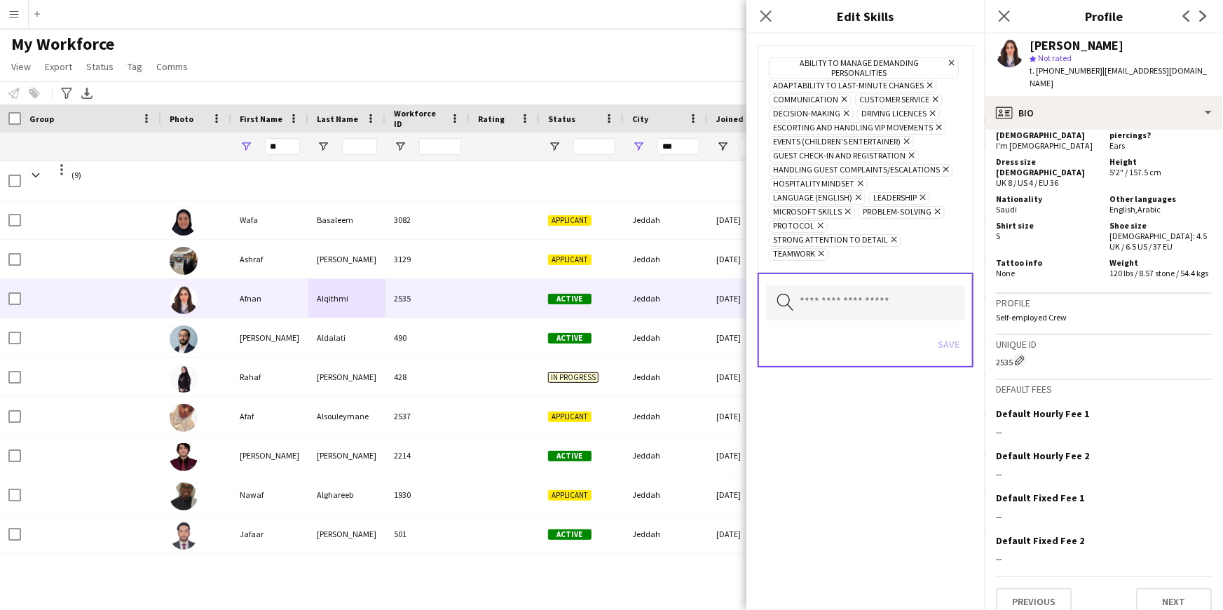
click at [897, 439] on div "Ability to manage demanding personalities Remove Adaptability to last-minute ch…" at bounding box center [865, 322] width 238 height 576
click at [998, 15] on icon "Close pop-in" at bounding box center [1003, 15] width 13 height 13
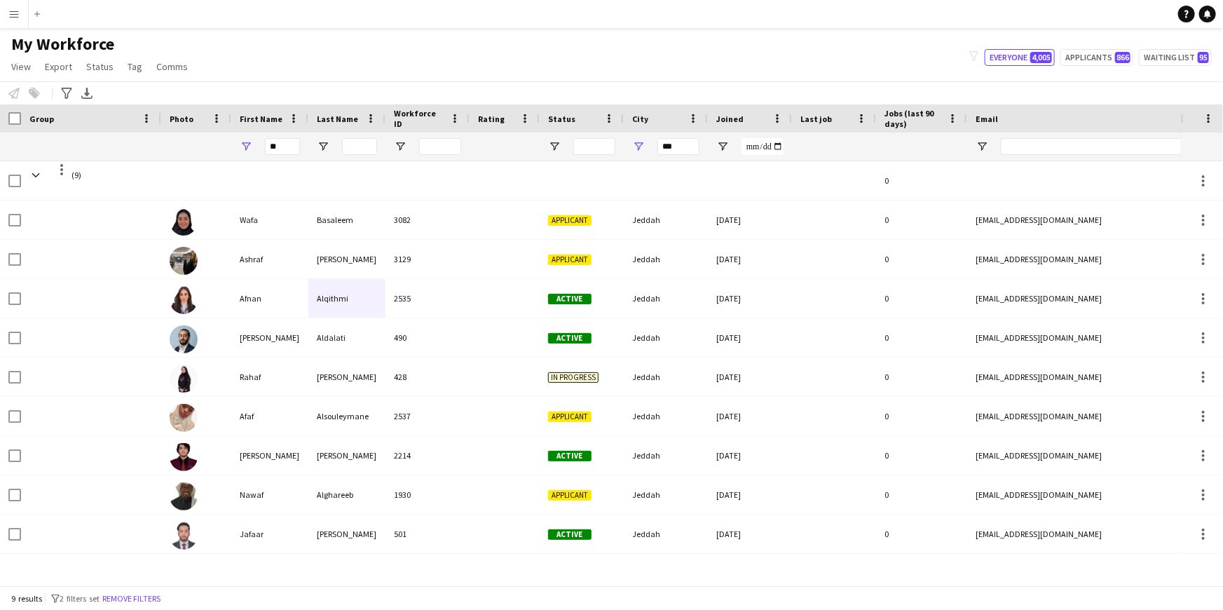
click at [14, 20] on button "Menu" at bounding box center [14, 14] width 28 height 28
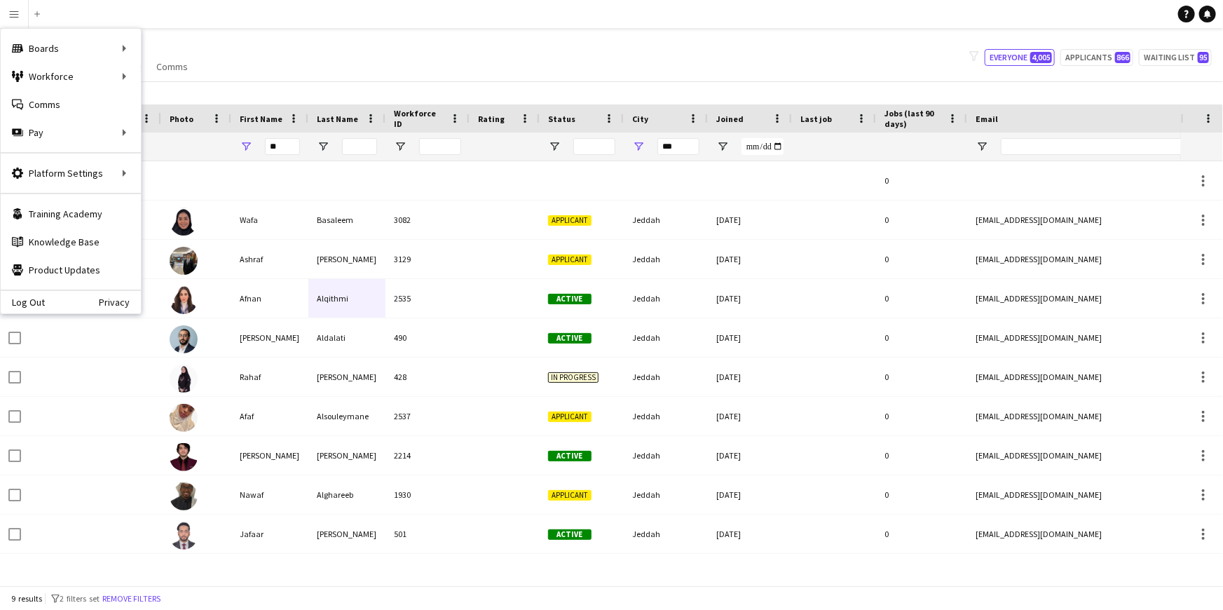
click at [273, 43] on div "My Workforce View Views Default view New view Update view Delete view Edit name…" at bounding box center [611, 58] width 1223 height 48
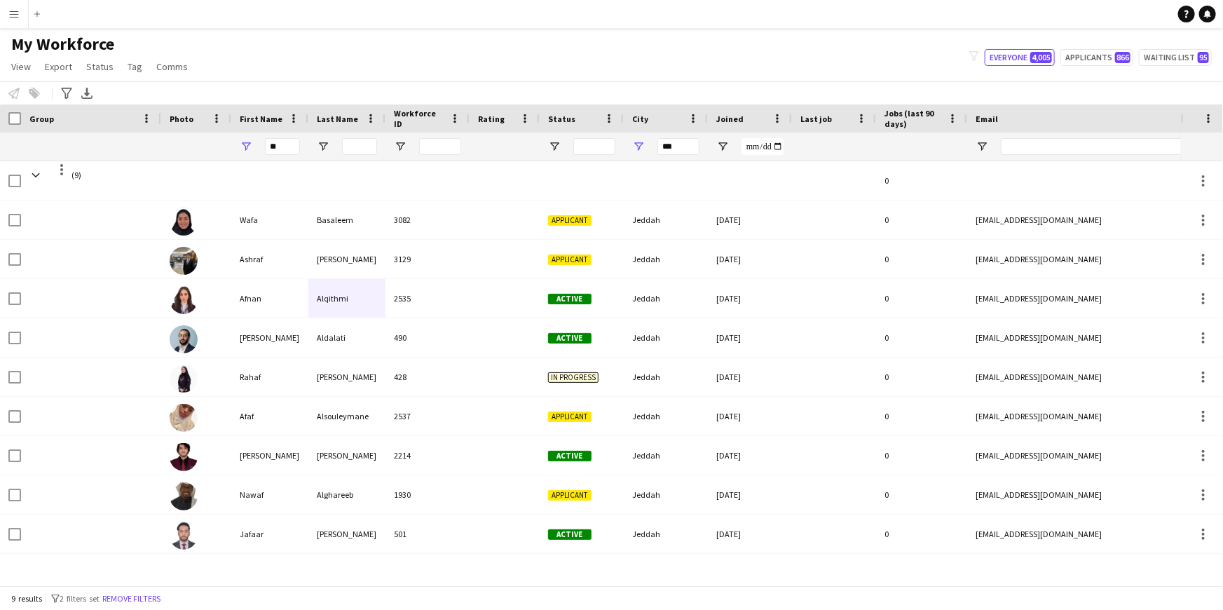
click at [18, 11] on app-icon "Menu" at bounding box center [13, 13] width 11 height 11
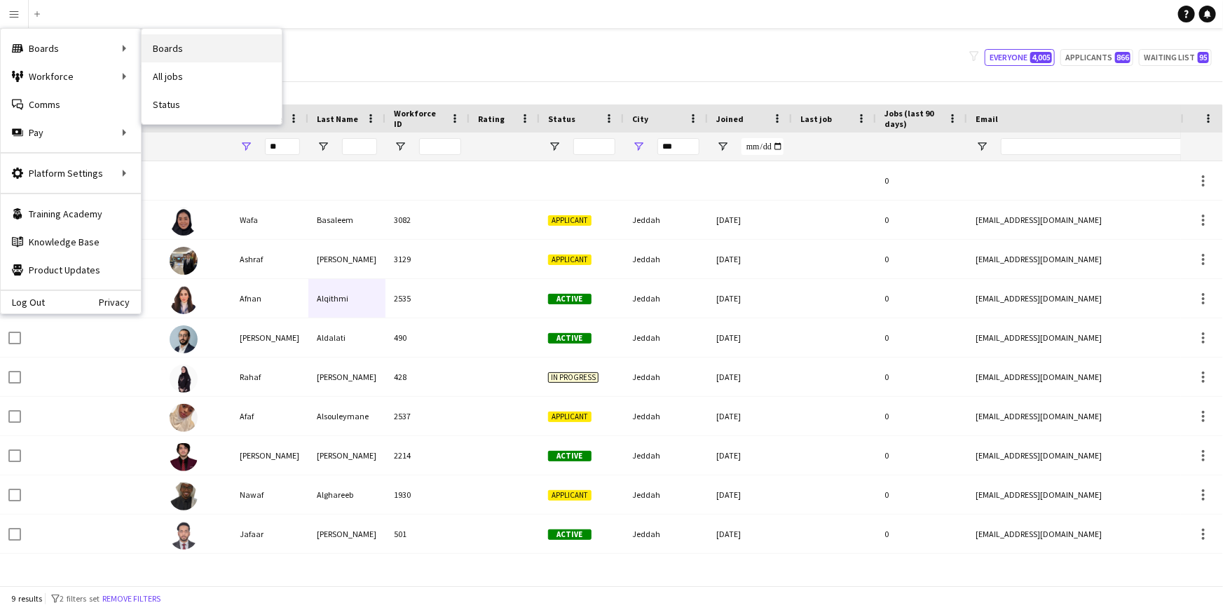
click at [198, 49] on link "Boards" at bounding box center [212, 48] width 140 height 28
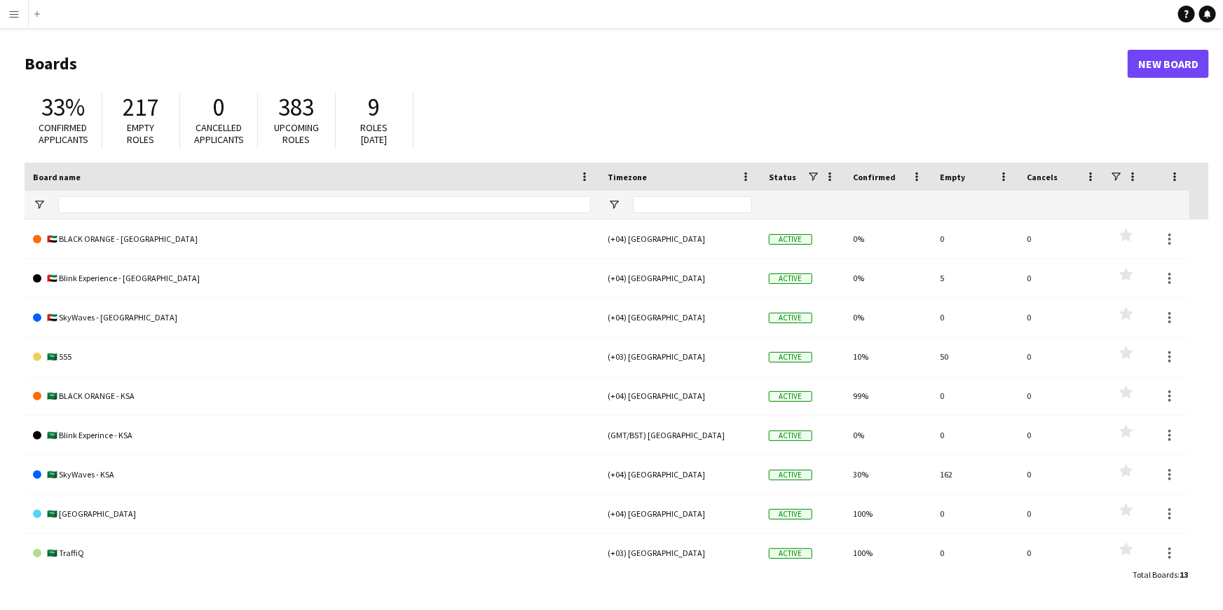
click at [13, 11] on app-icon "Menu" at bounding box center [13, 13] width 11 height 11
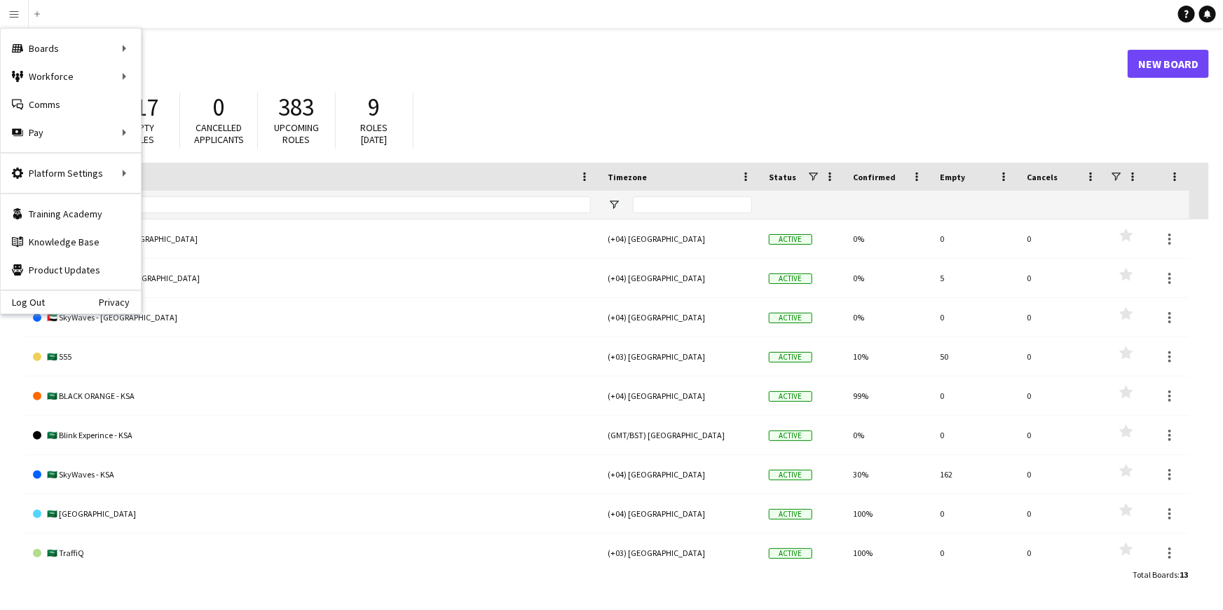
click at [324, 8] on app-navbar "Menu Boards Boards Boards All jobs Status Workforce Workforce My Workforce Recr…" at bounding box center [611, 14] width 1223 height 28
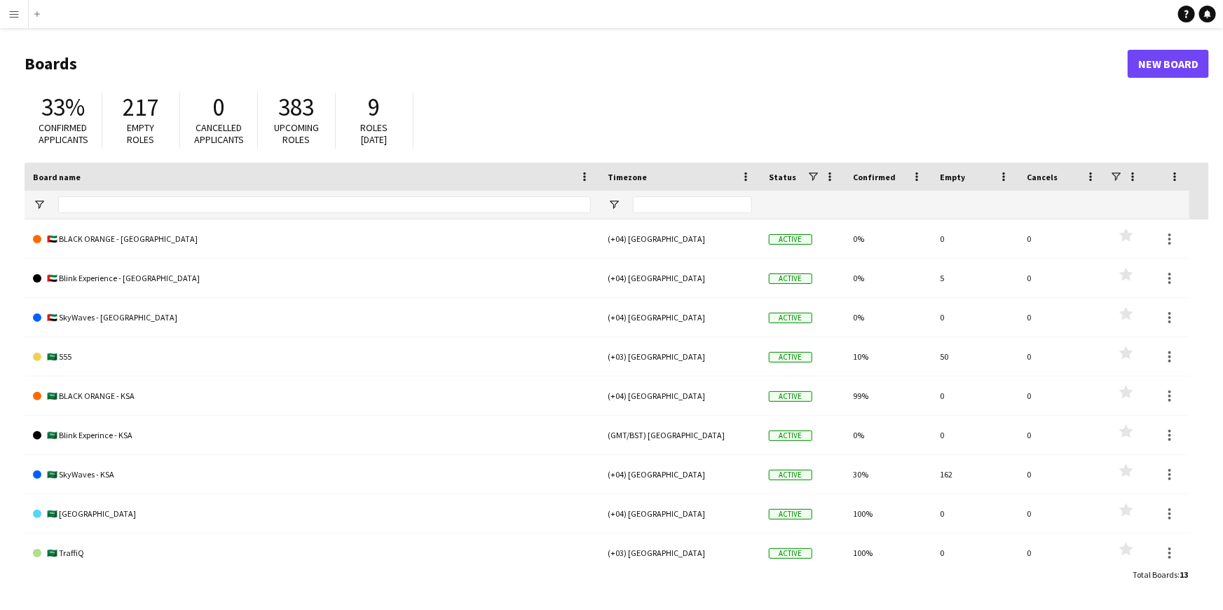
click at [15, 18] on app-icon "Menu" at bounding box center [13, 13] width 11 height 11
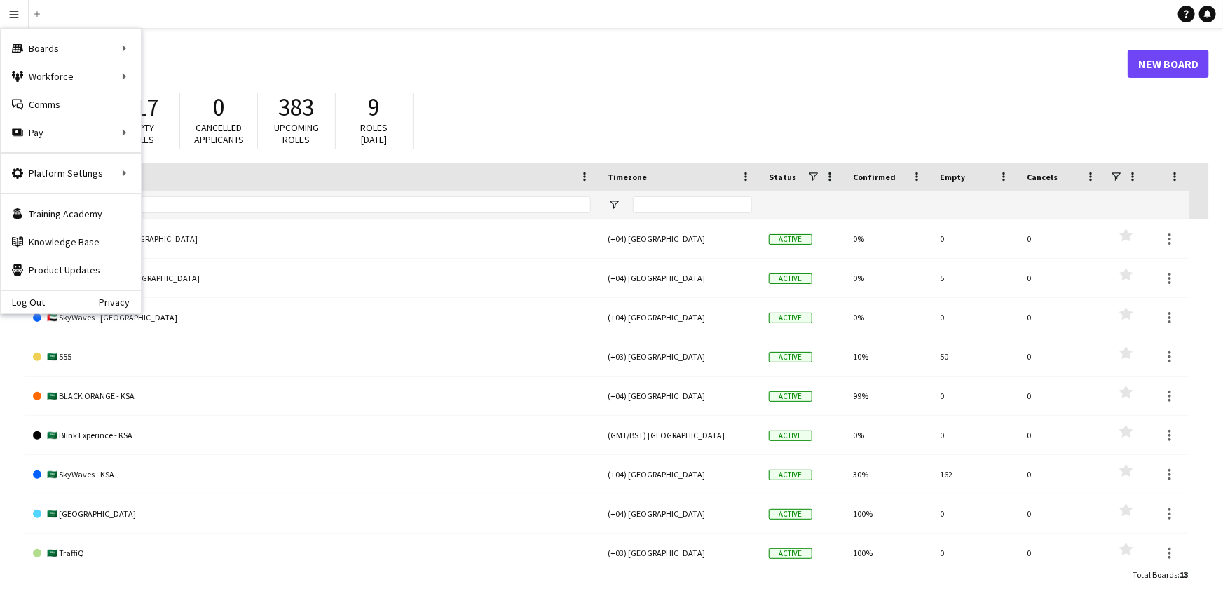
click at [429, 49] on header "Boards New Board" at bounding box center [617, 63] width 1184 height 43
